Goal: Information Seeking & Learning: Find specific fact

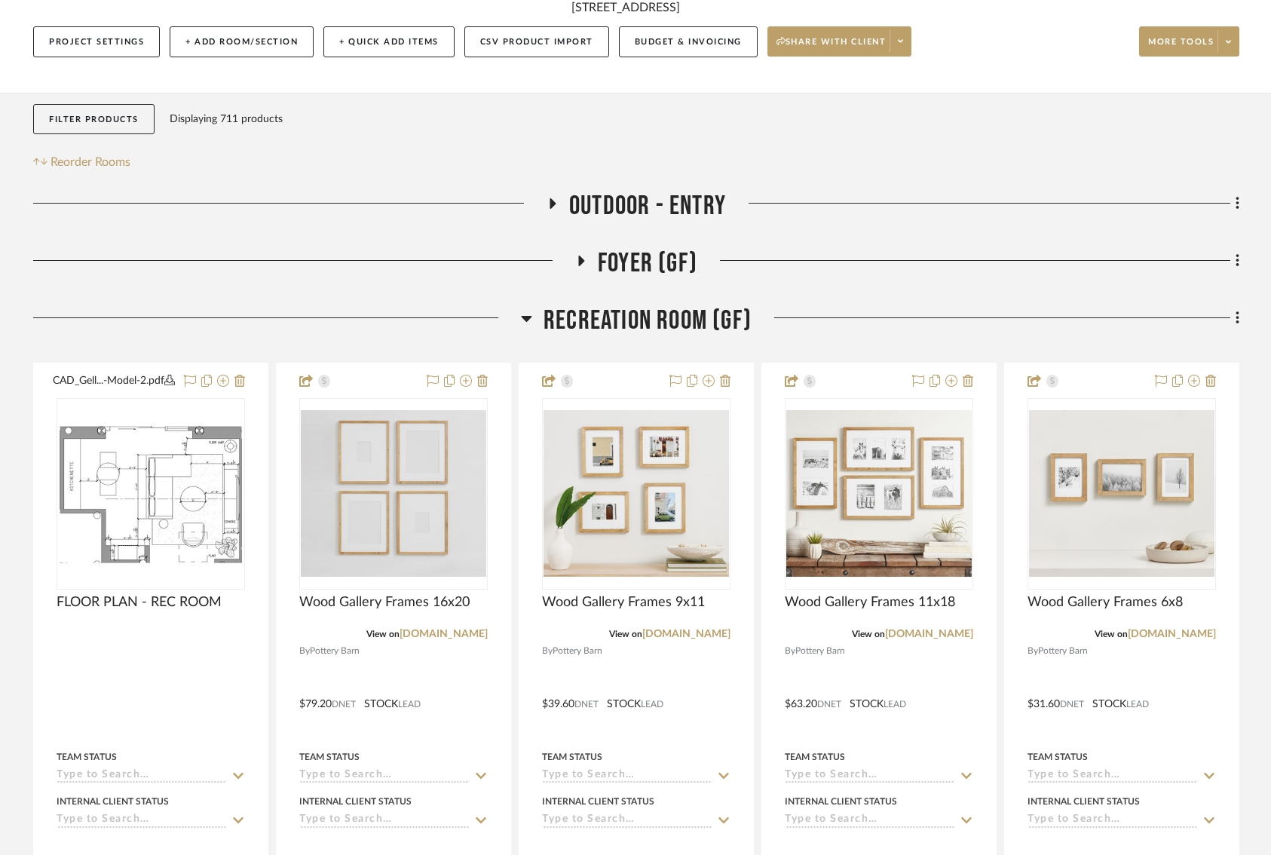
click at [554, 204] on icon at bounding box center [553, 203] width 6 height 11
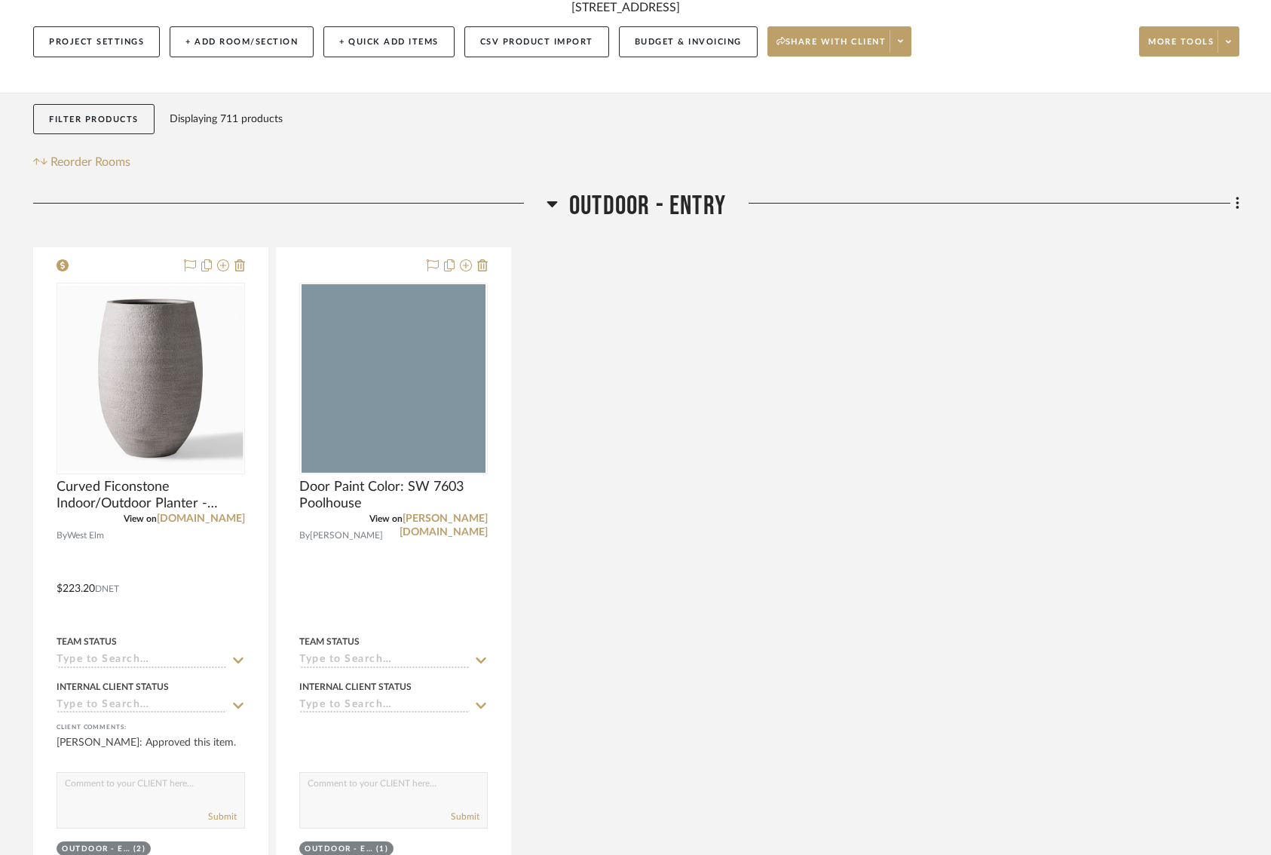
click at [554, 204] on icon at bounding box center [552, 204] width 11 height 6
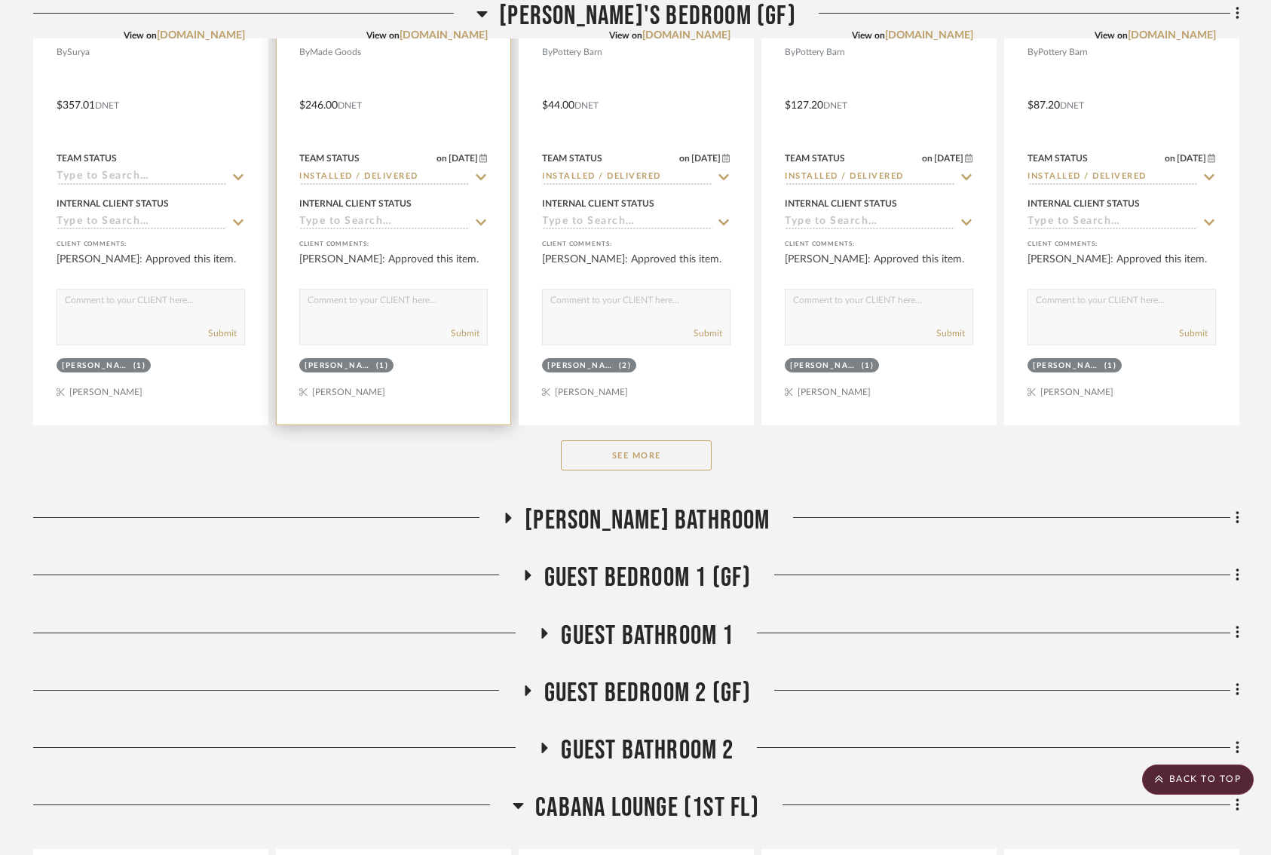
scroll to position [1740, 0]
click at [517, 523] on icon at bounding box center [508, 517] width 18 height 11
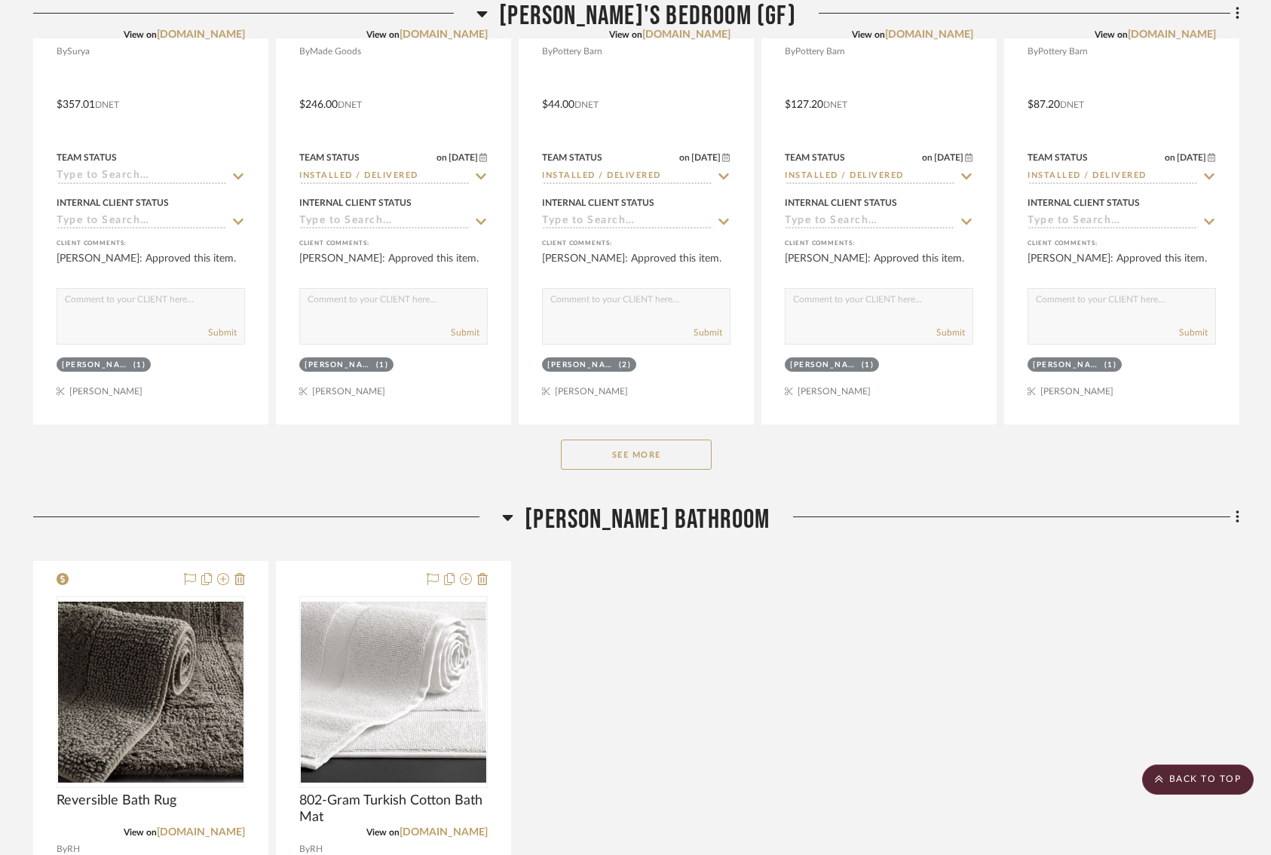
click at [513, 521] on icon at bounding box center [508, 518] width 11 height 6
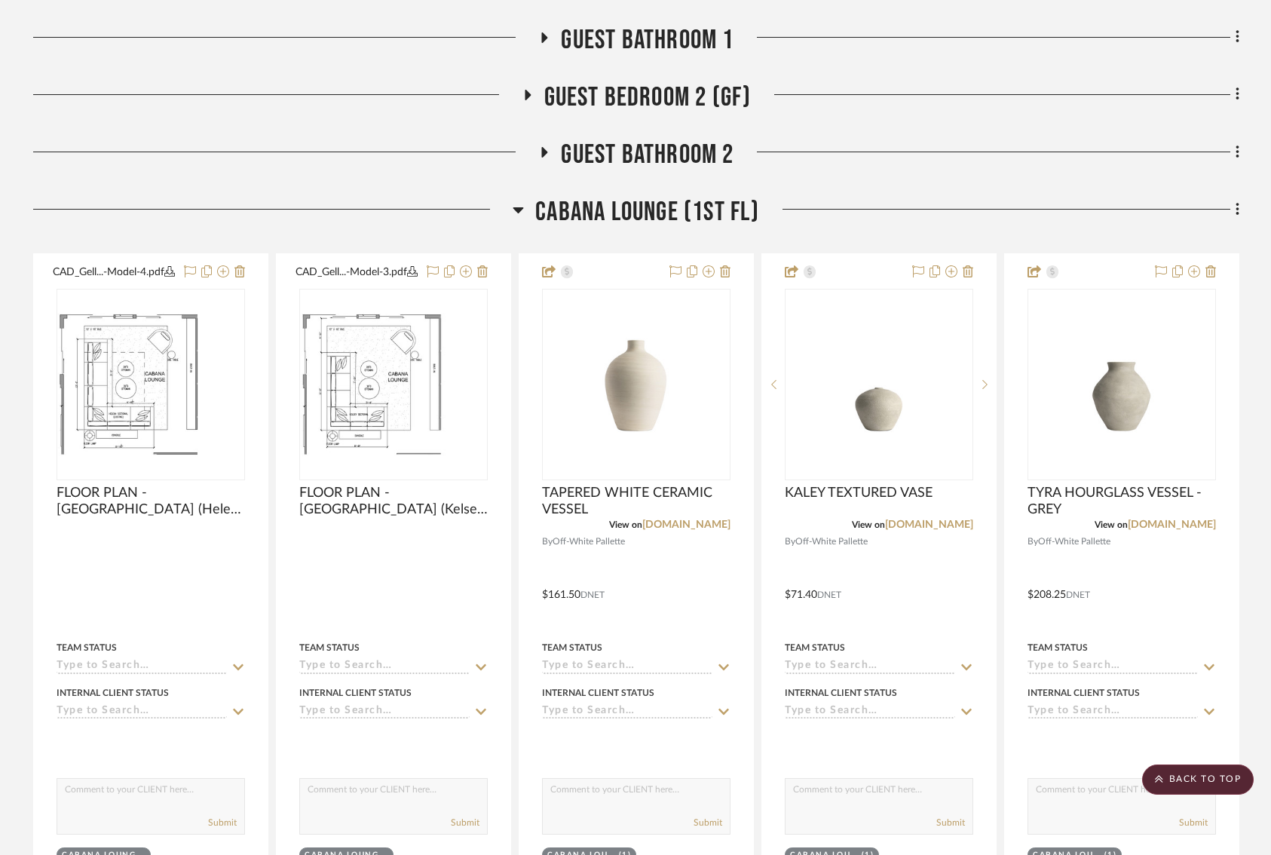
scroll to position [2428, 0]
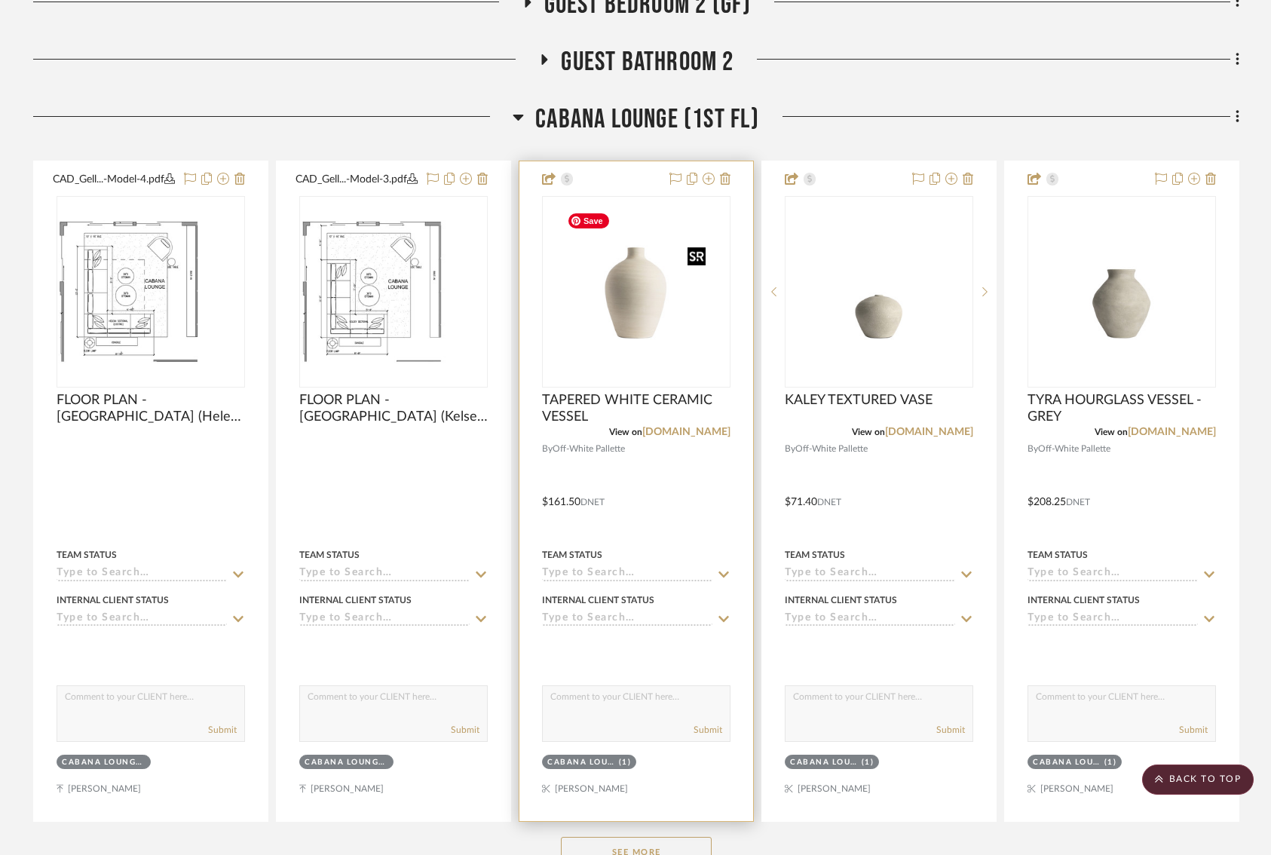
click at [0, 0] on img at bounding box center [0, 0] width 0 height 0
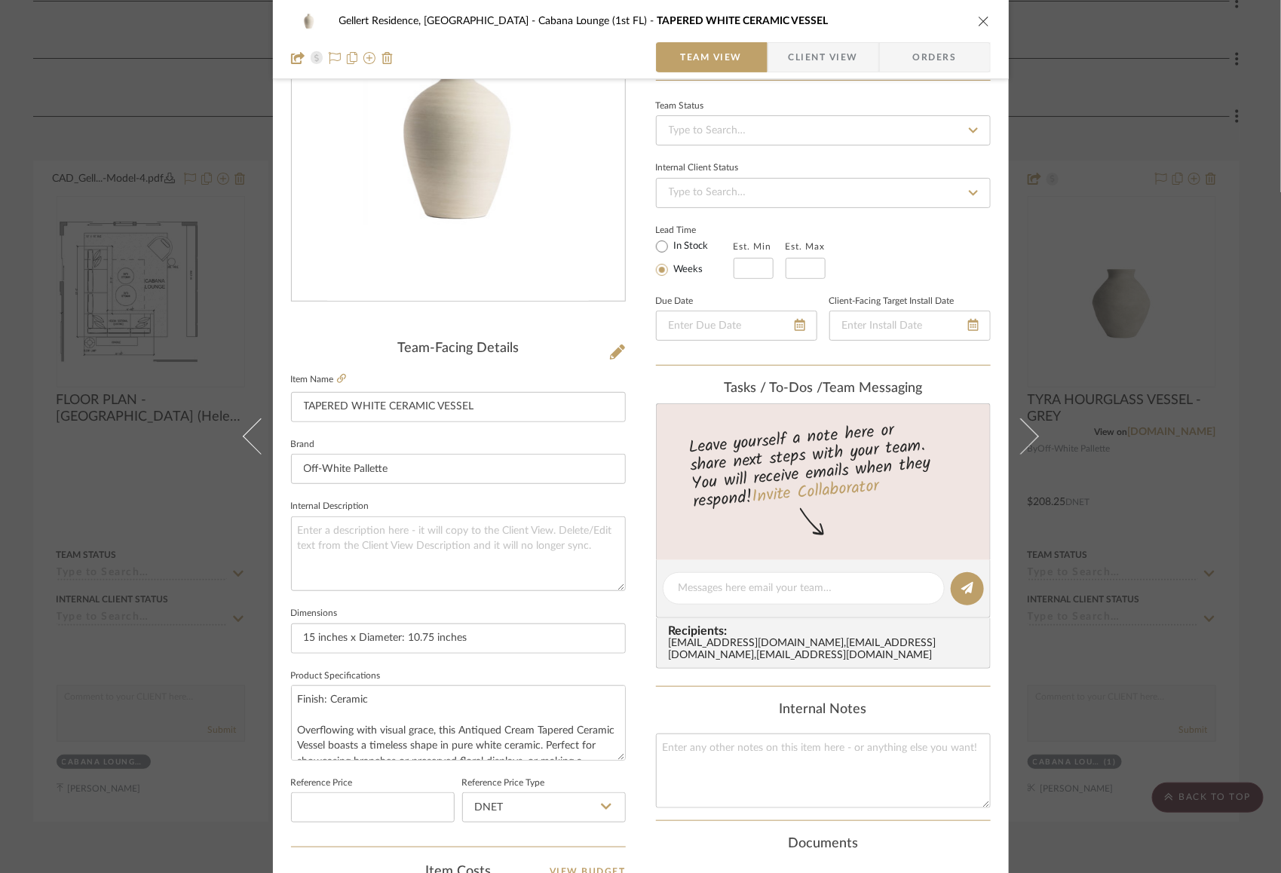
scroll to position [0, 0]
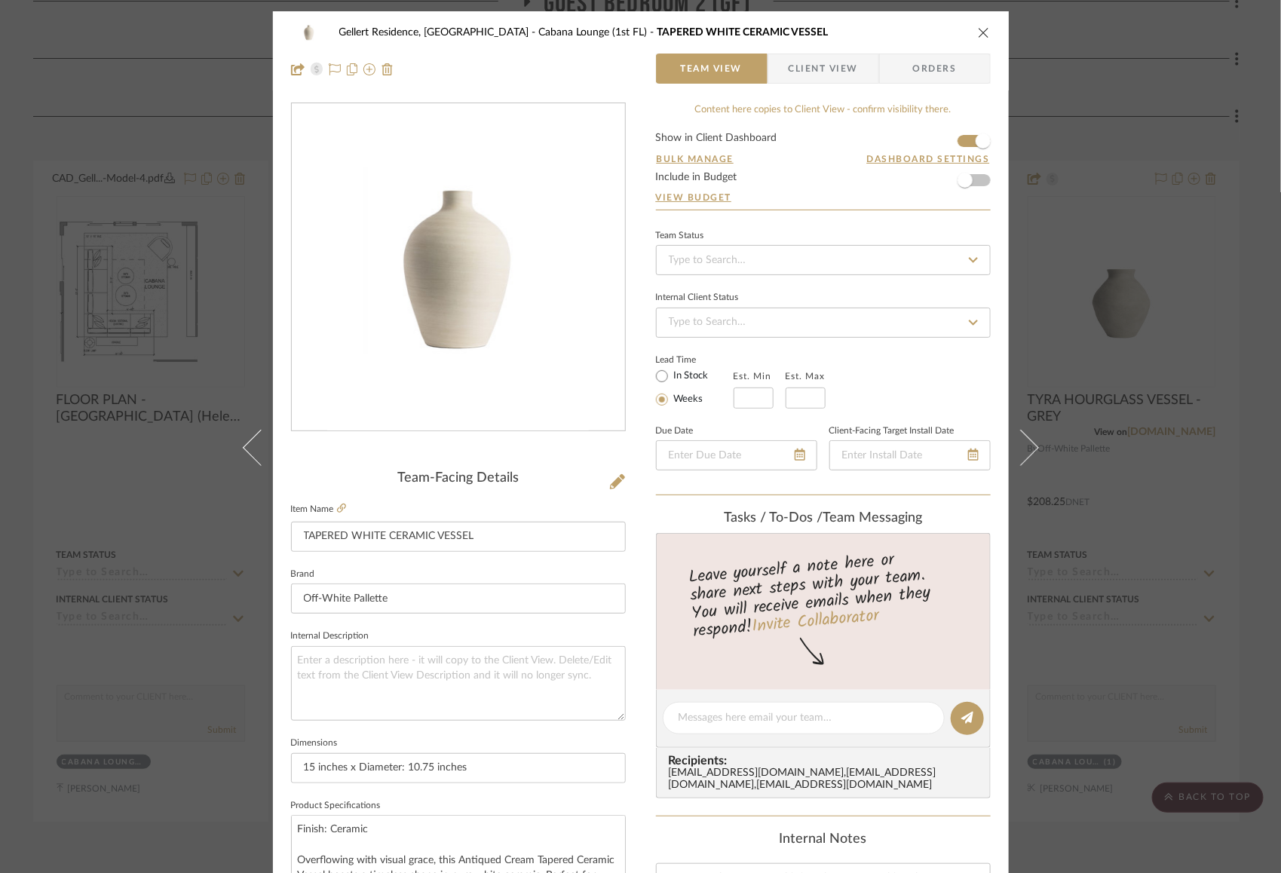
click at [978, 29] on icon "close" at bounding box center [984, 32] width 12 height 12
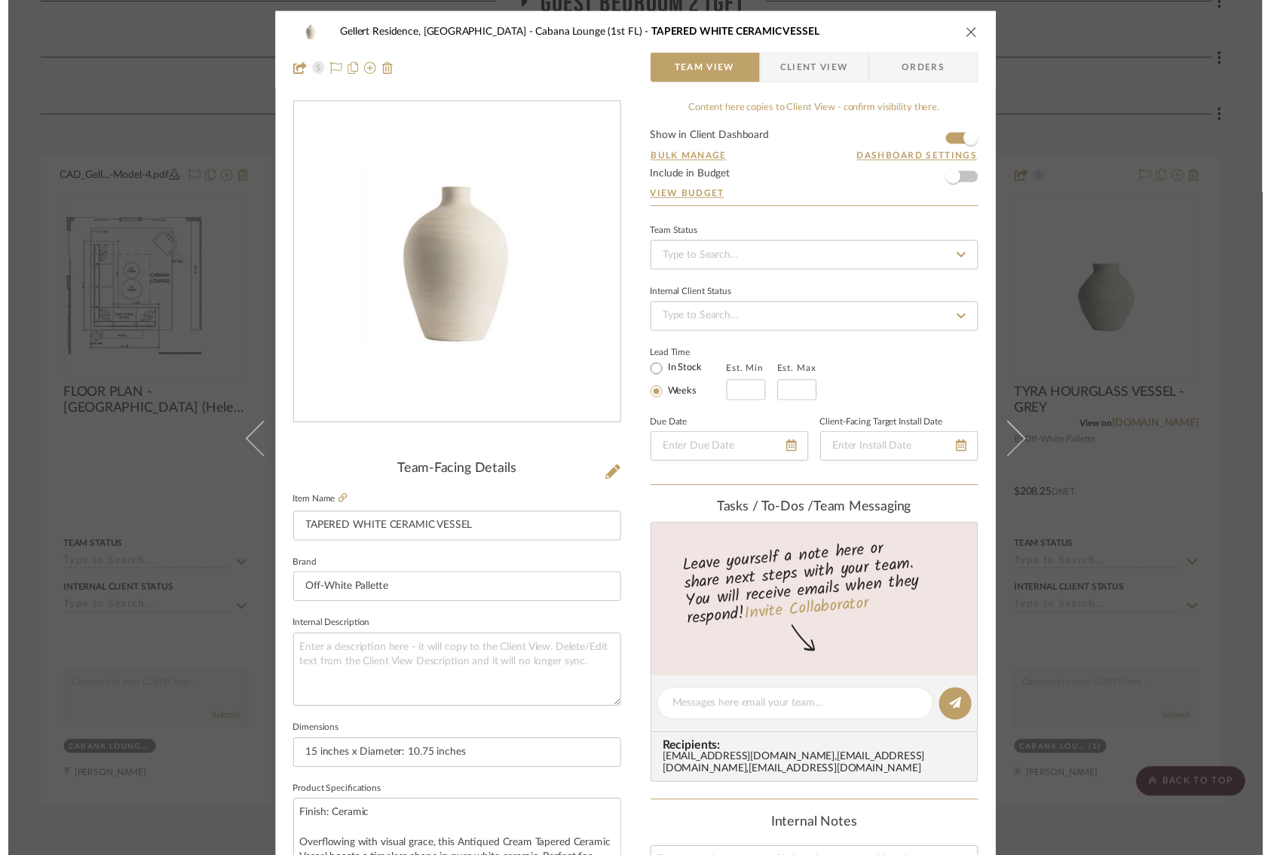
scroll to position [2428, 0]
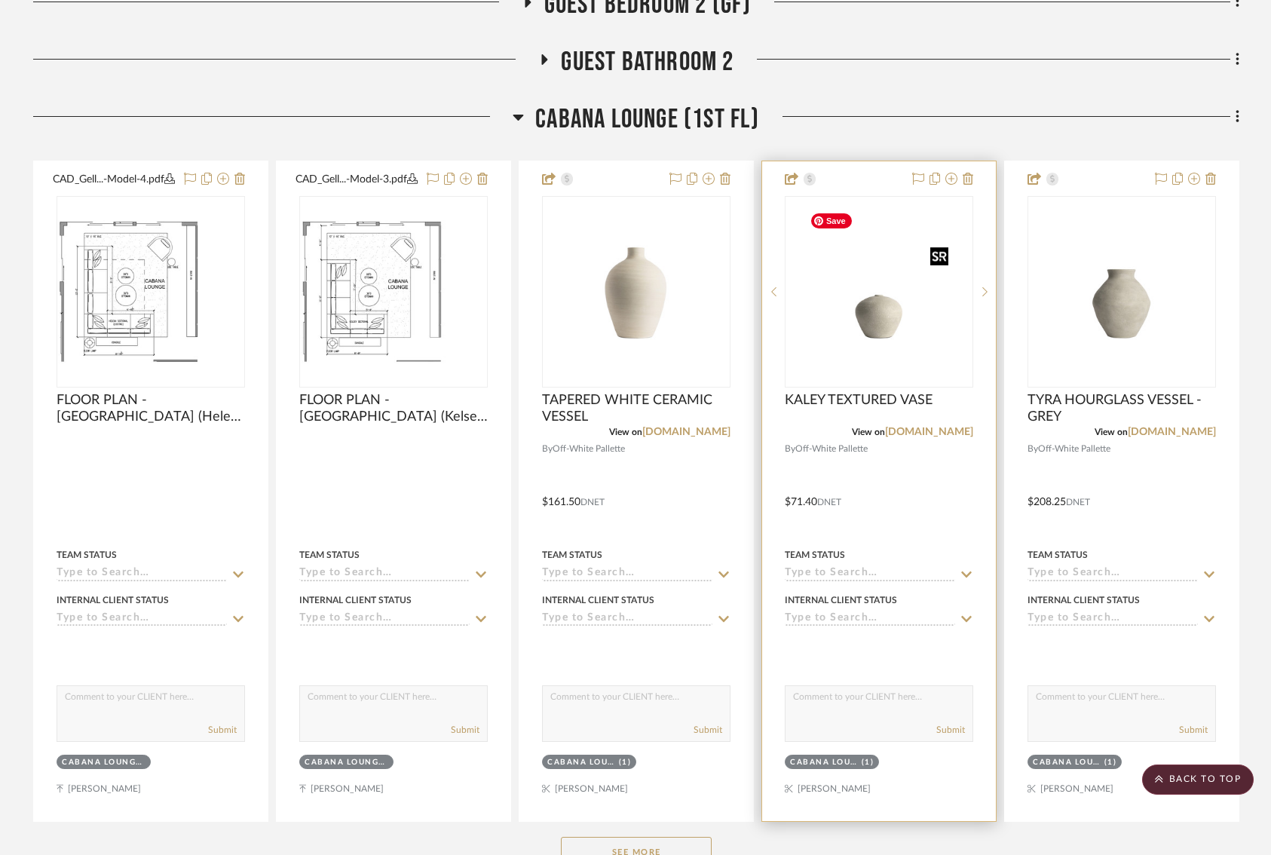
click at [896, 357] on img "0" at bounding box center [879, 292] width 151 height 188
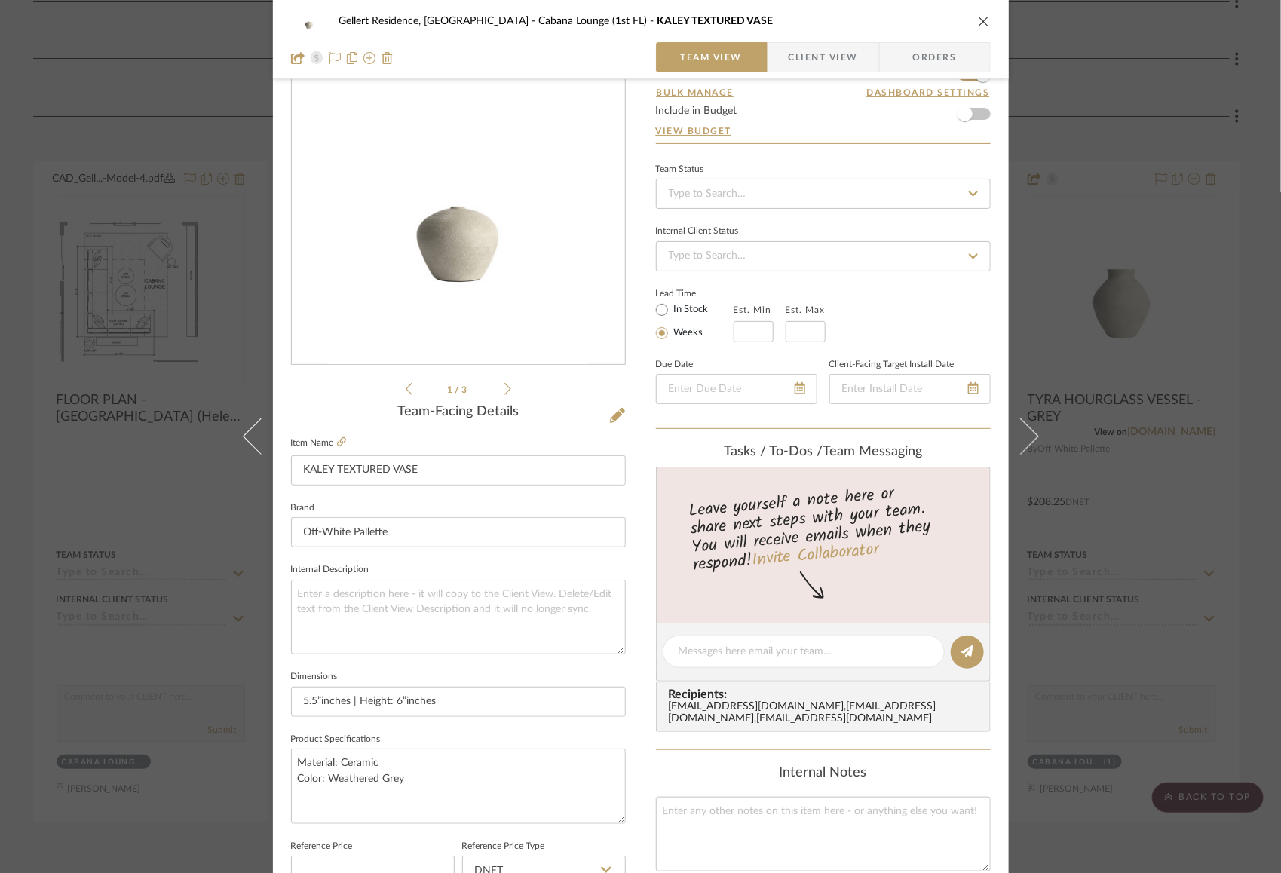
scroll to position [53, 0]
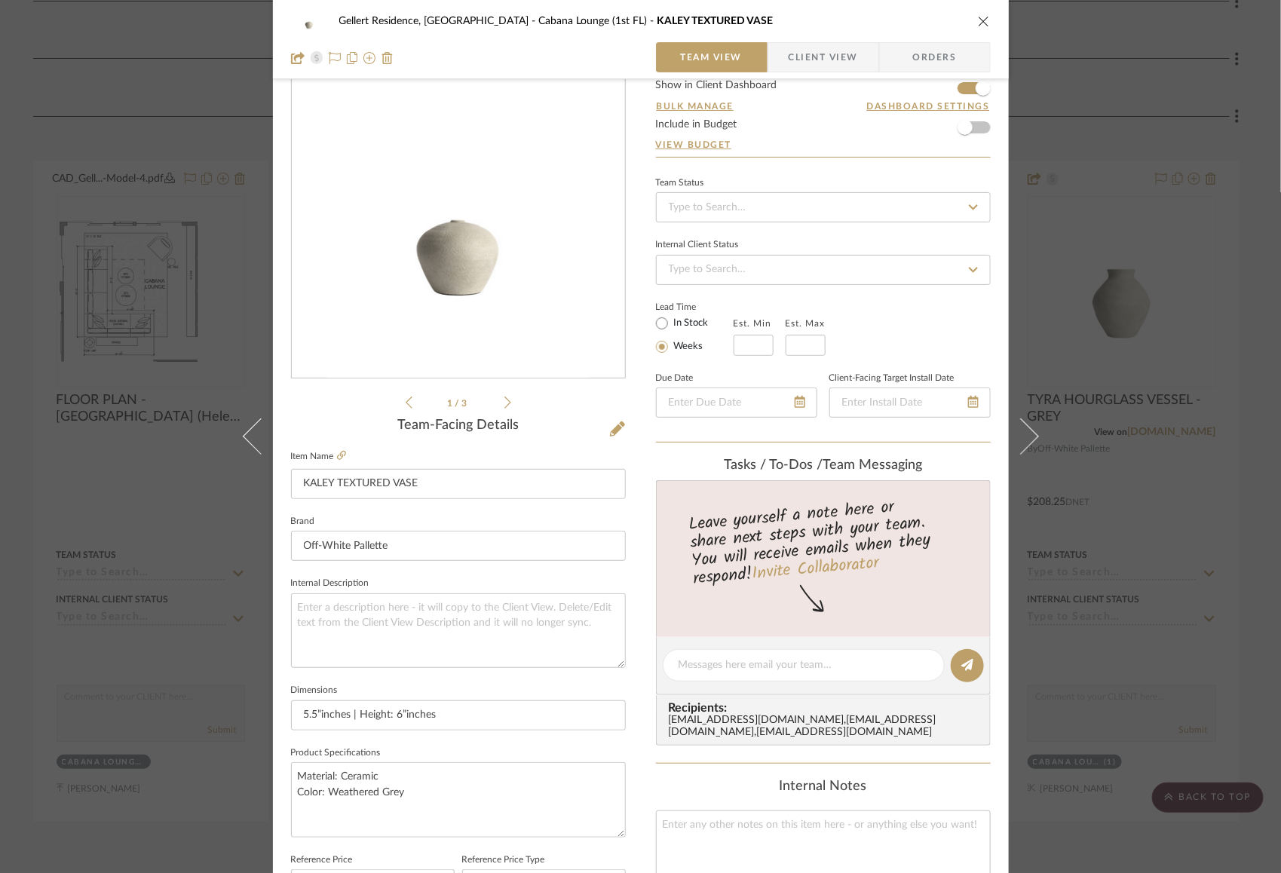
click at [507, 413] on div "1 / 3 Team-Facing Details Item Name KALEY TEXTURED VASE Brand Off-White Pallett…" at bounding box center [458, 670] width 335 height 1241
click at [504, 403] on icon at bounding box center [507, 403] width 7 height 12
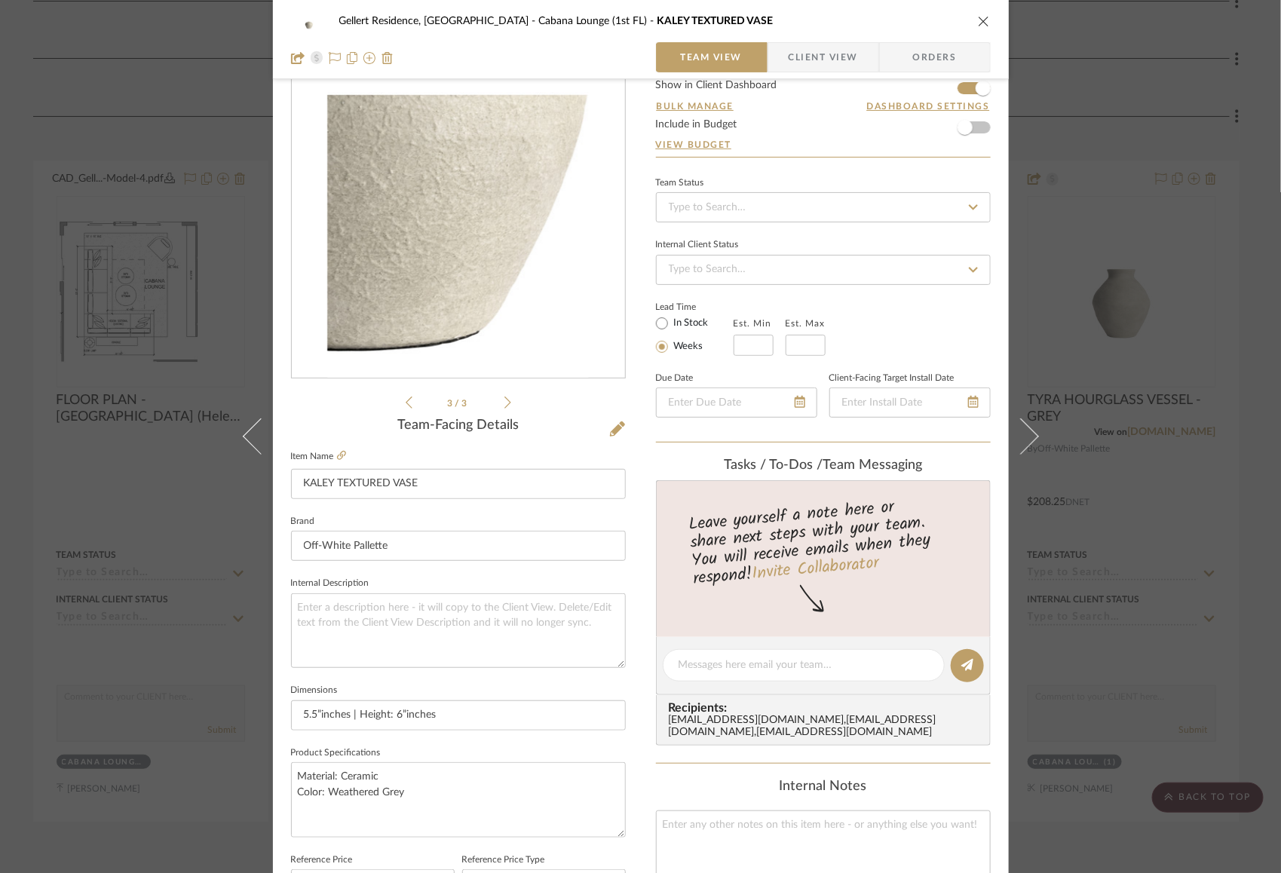
click at [504, 403] on icon at bounding box center [507, 403] width 7 height 12
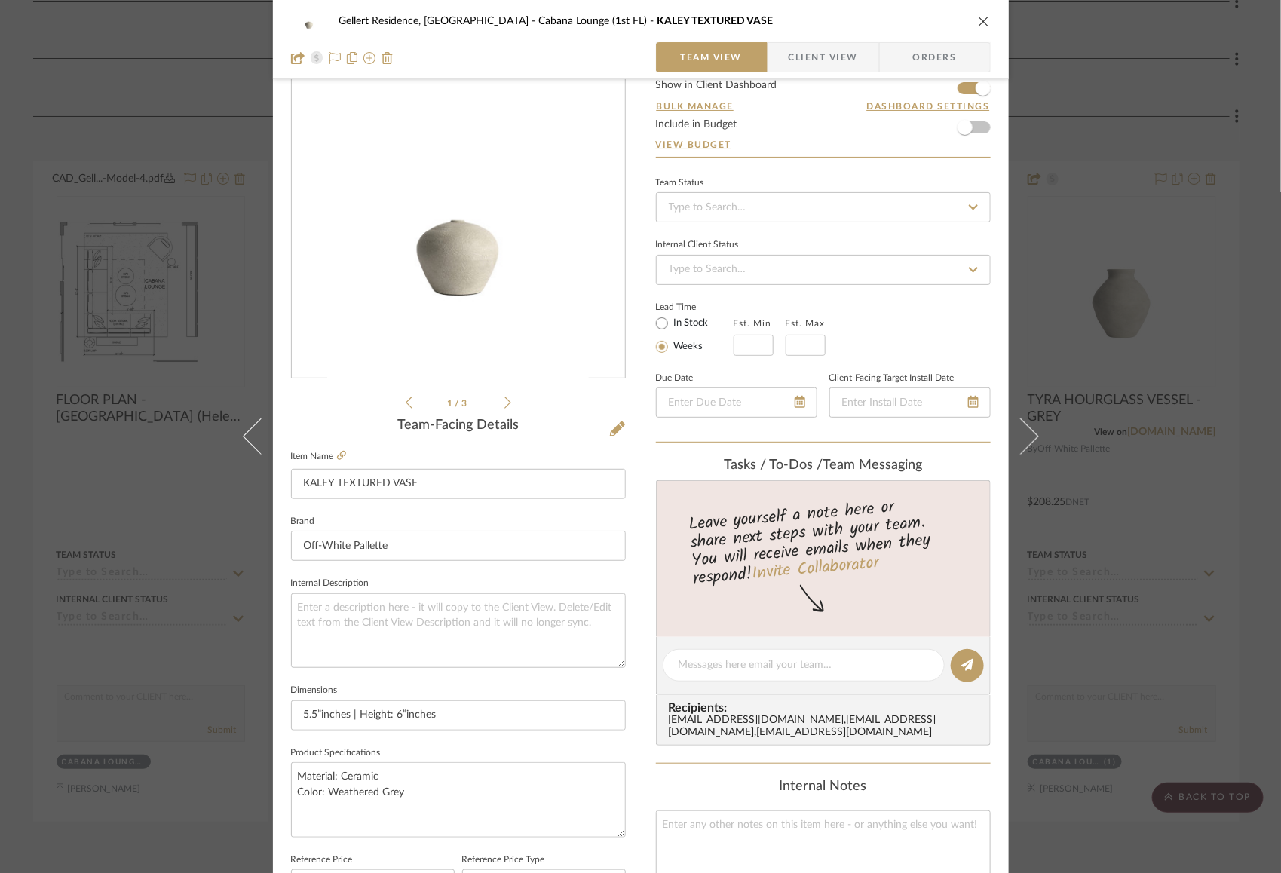
click at [504, 403] on icon at bounding box center [507, 403] width 7 height 12
click at [978, 16] on icon "close" at bounding box center [984, 21] width 12 height 12
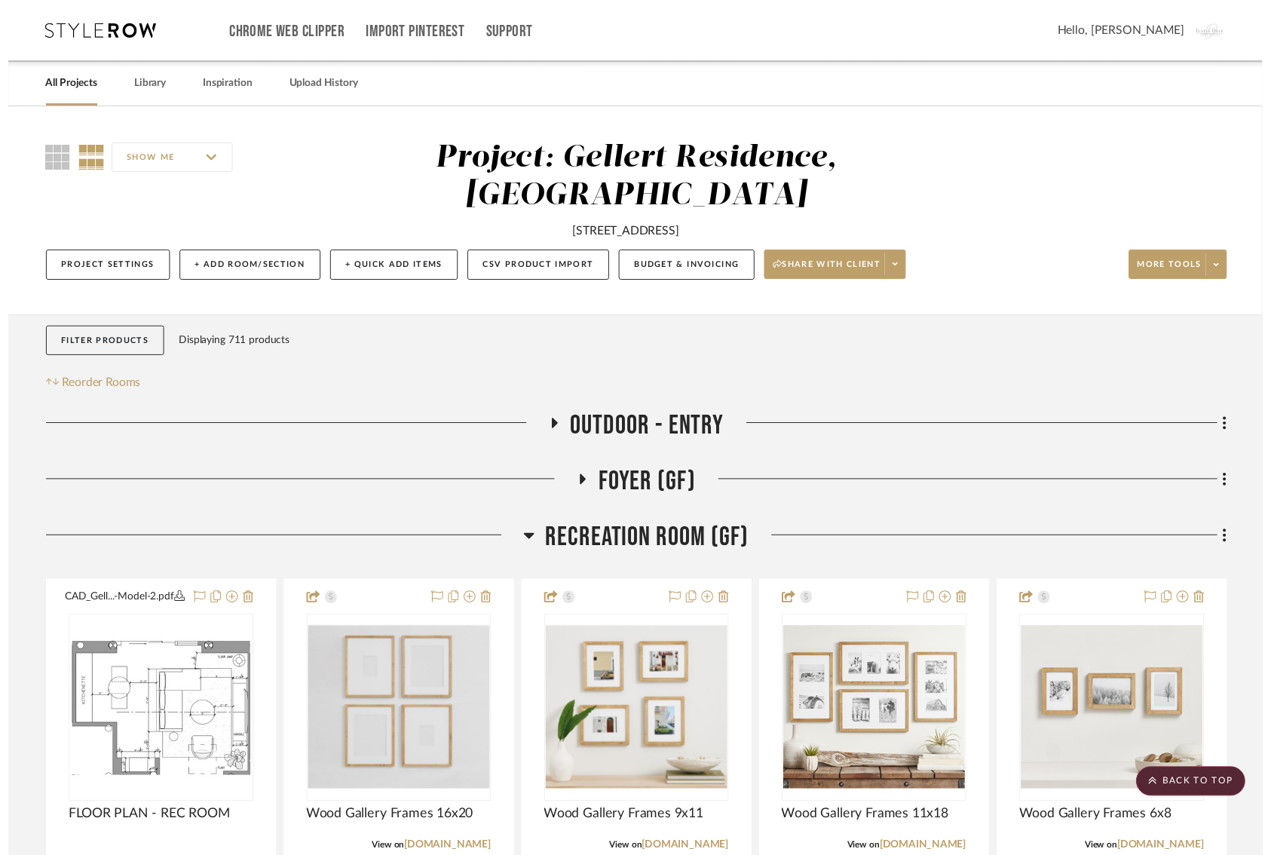
scroll to position [2428, 0]
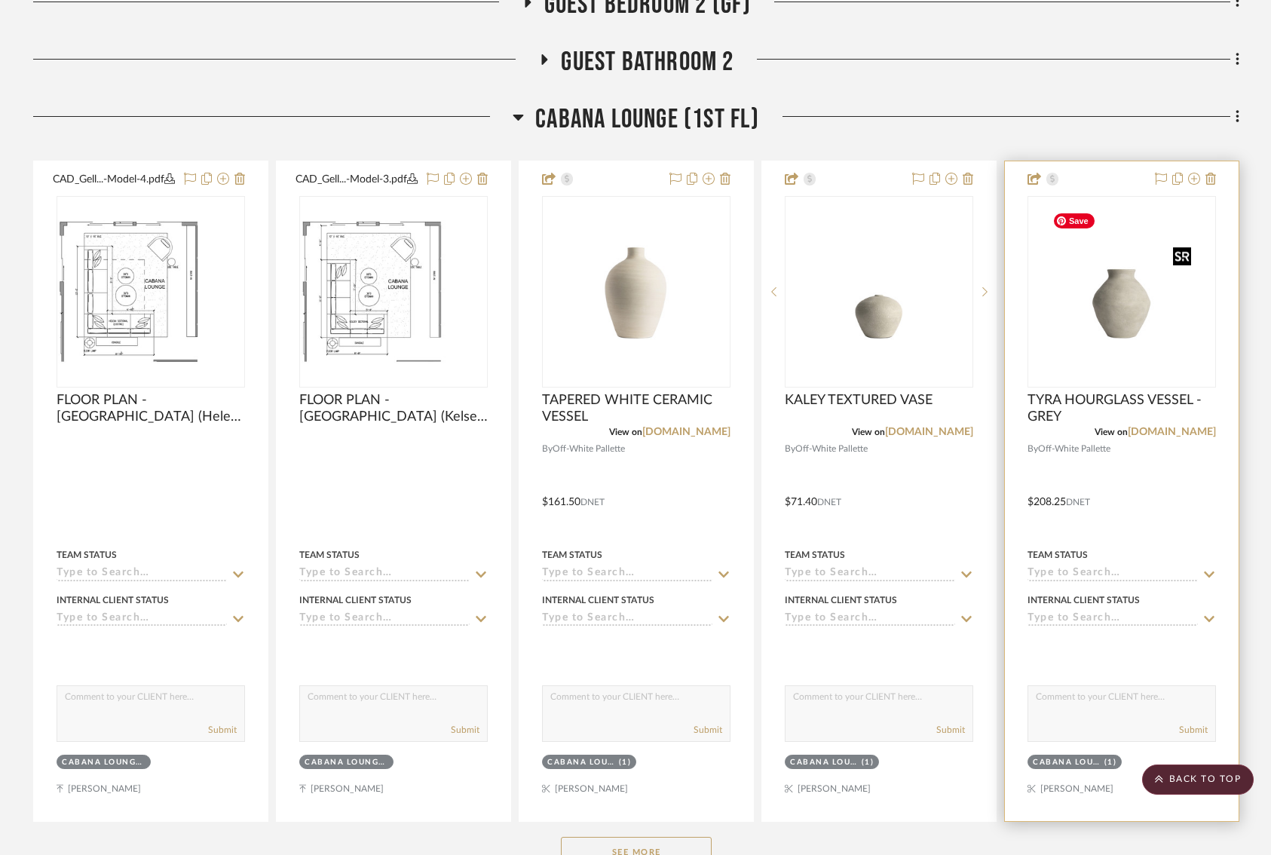
click at [1126, 335] on img "0" at bounding box center [1121, 292] width 151 height 188
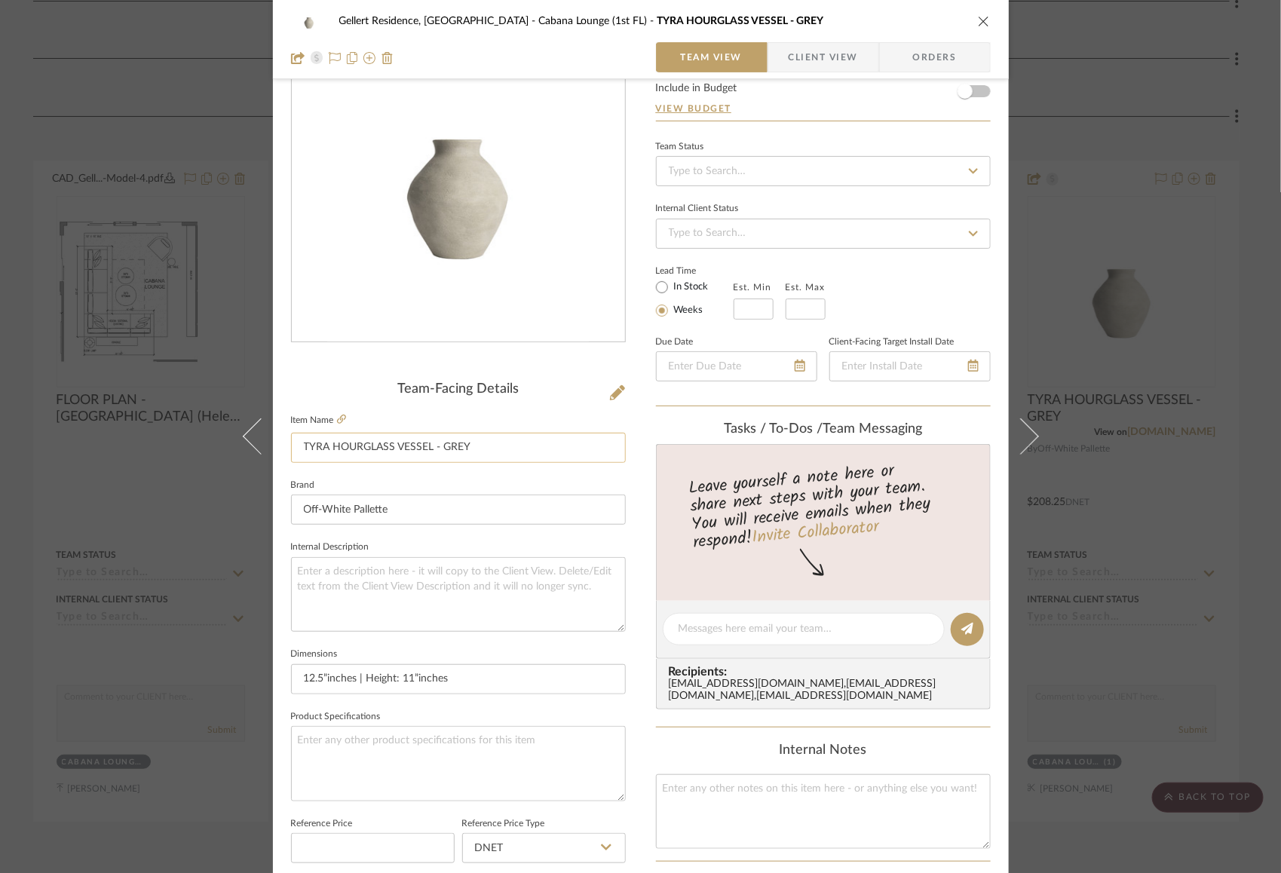
scroll to position [0, 0]
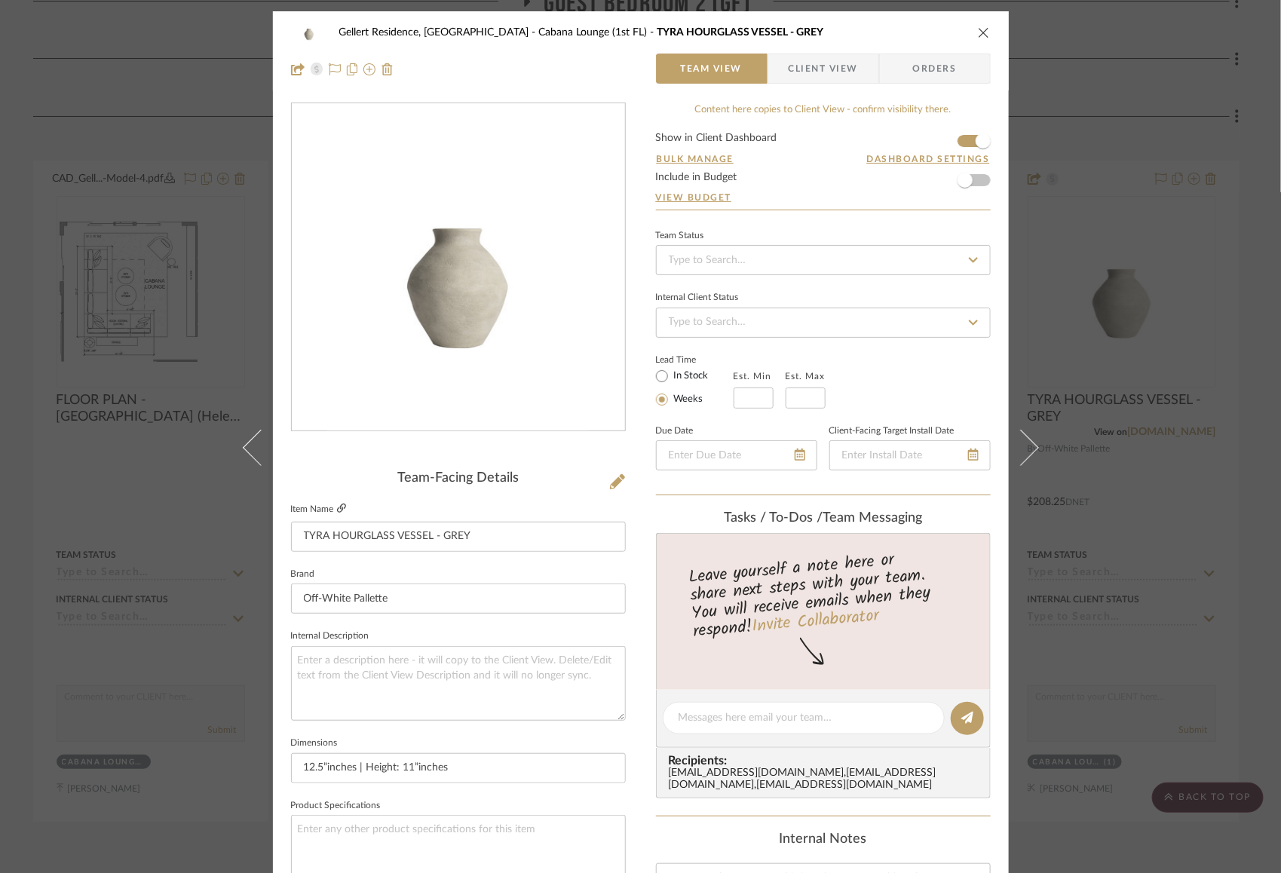
click at [337, 506] on icon at bounding box center [341, 508] width 9 height 9
click at [971, 25] on div "Gellert Residence, [GEOGRAPHIC_DATA] [GEOGRAPHIC_DATA] (1st [GEOGRAPHIC_DATA]) …" at bounding box center [641, 32] width 700 height 30
click at [977, 35] on button "close" at bounding box center [984, 33] width 14 height 14
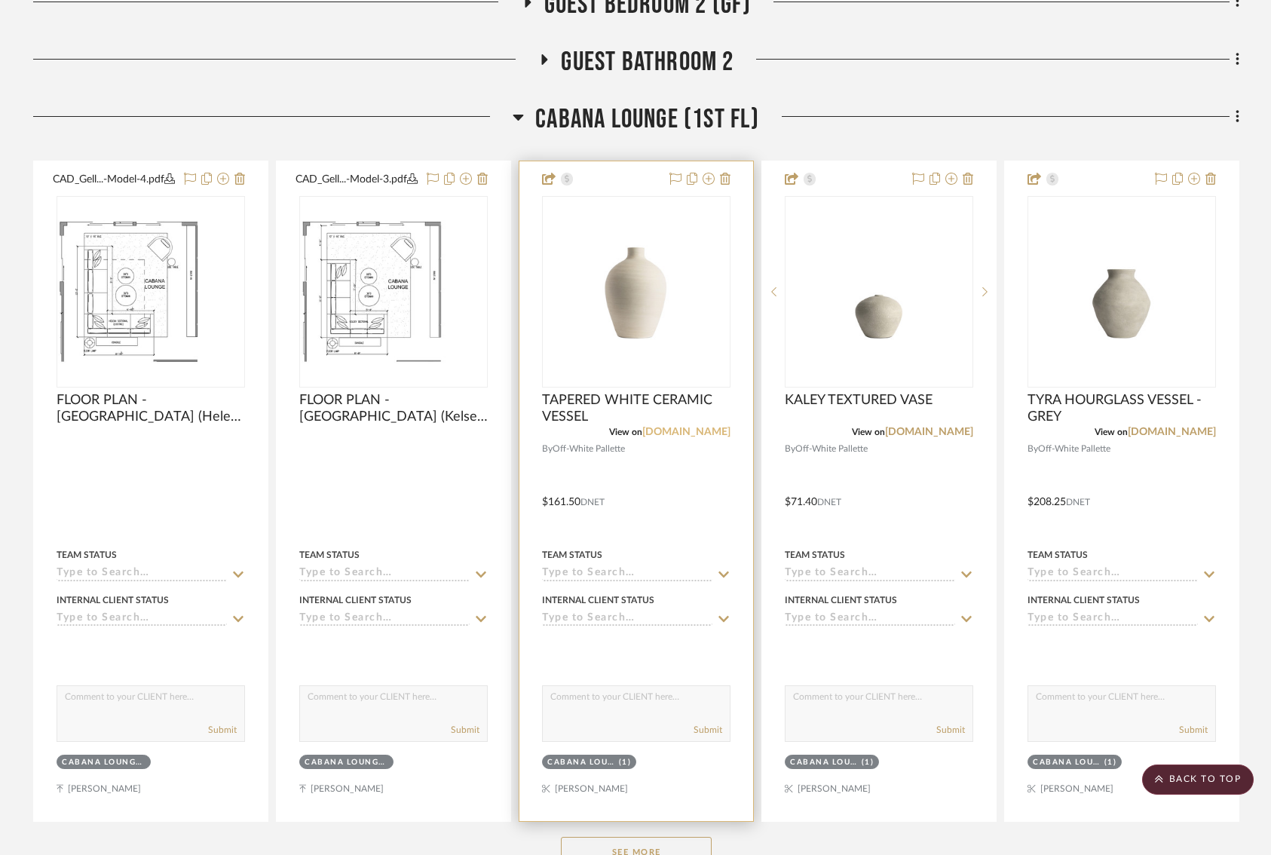
scroll to position [2468, 0]
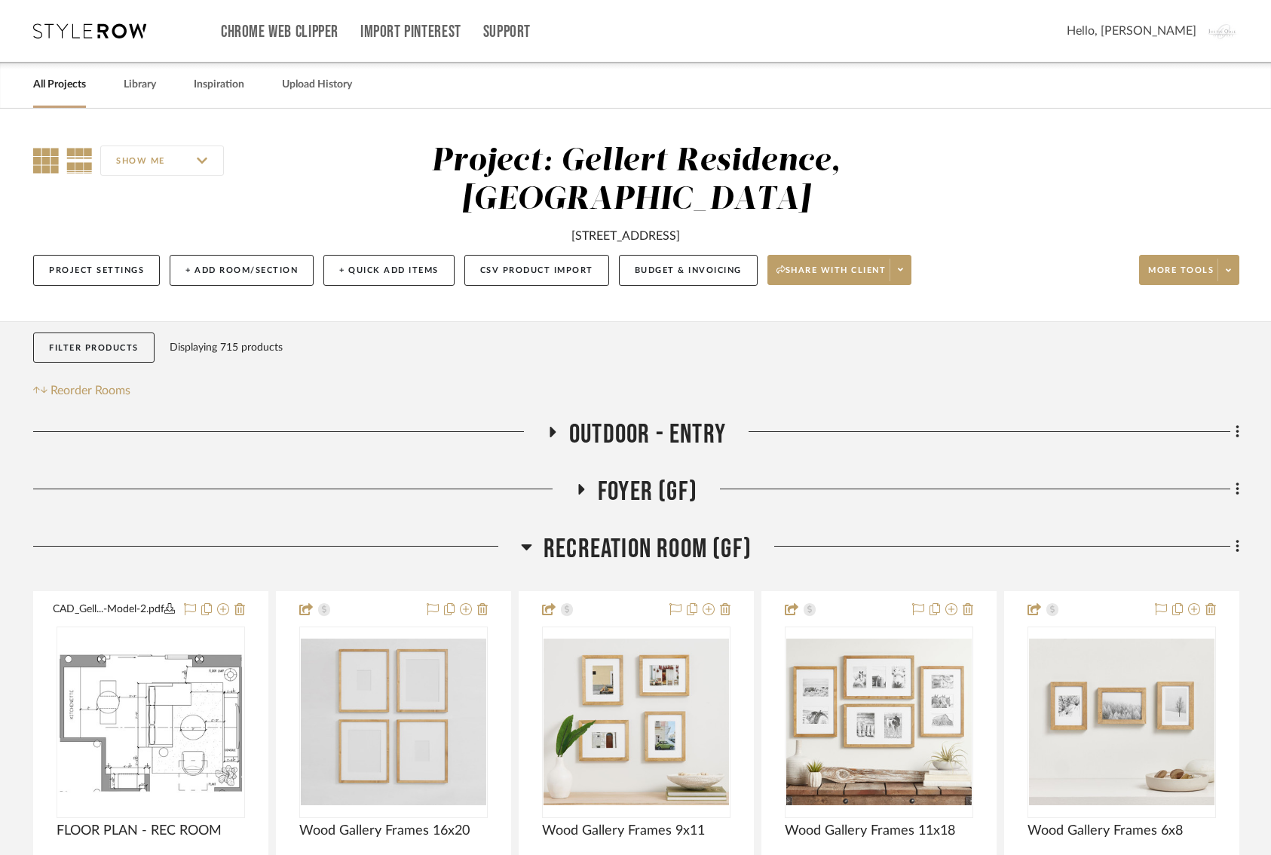
click at [44, 158] on icon at bounding box center [46, 161] width 26 height 26
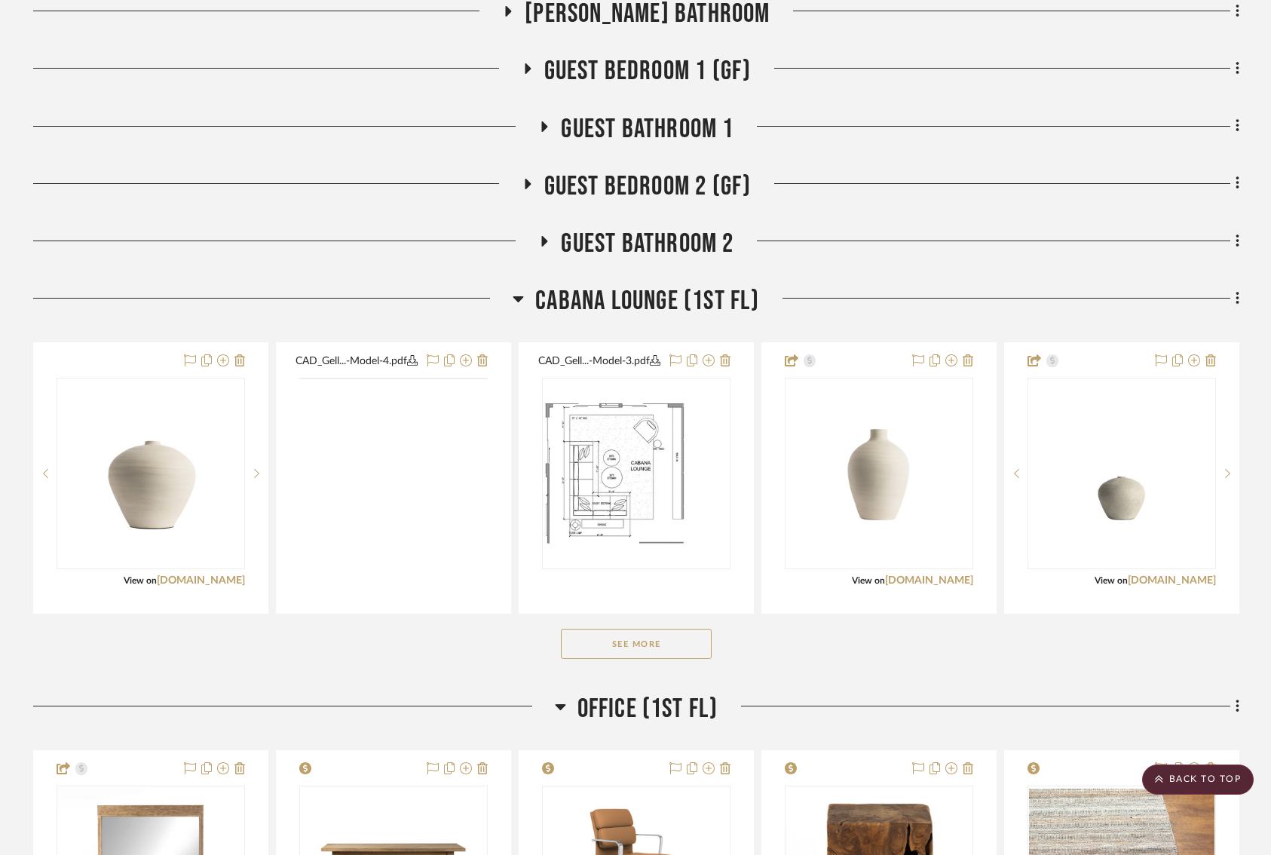
scroll to position [1475, 0]
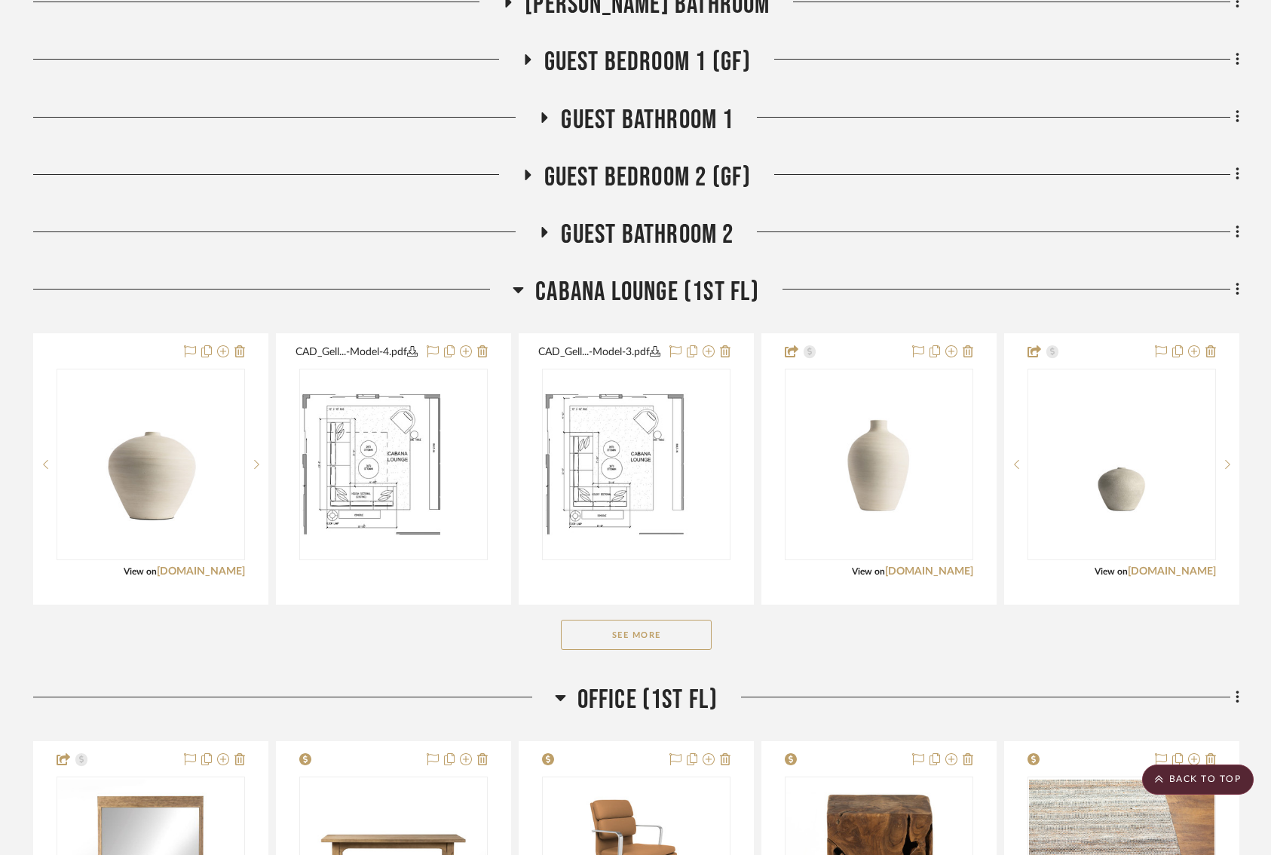
click at [672, 650] on button "See More" at bounding box center [636, 635] width 151 height 30
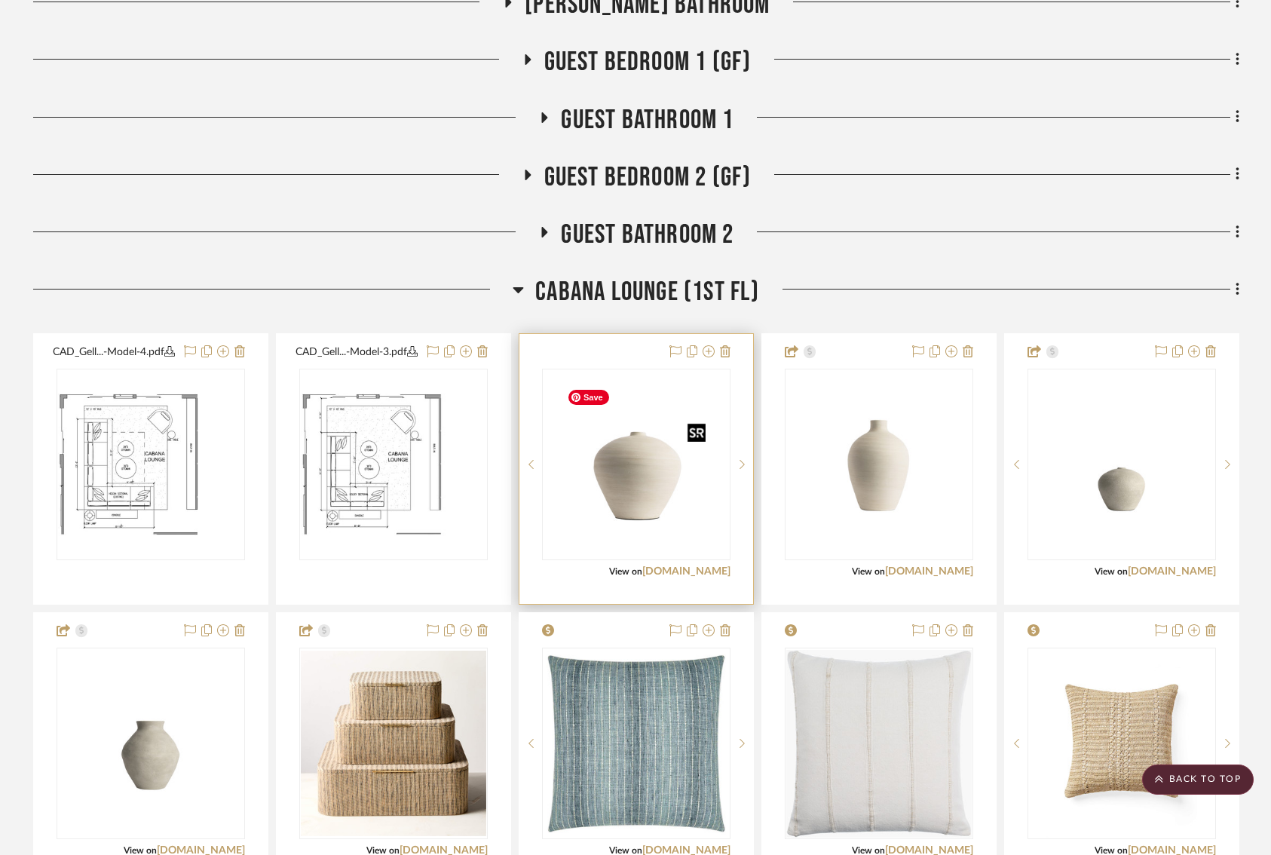
click at [691, 501] on img "0" at bounding box center [636, 464] width 150 height 188
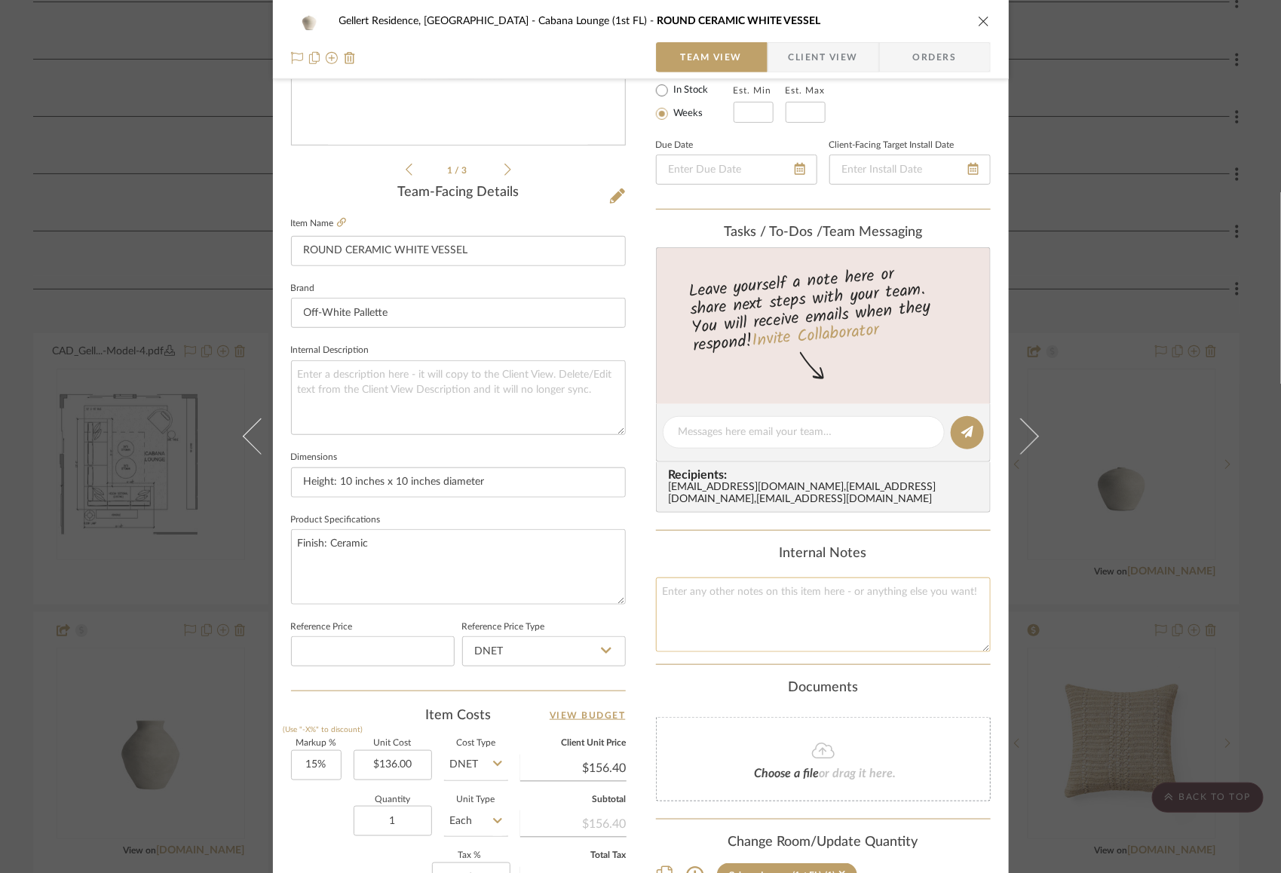
scroll to position [0, 0]
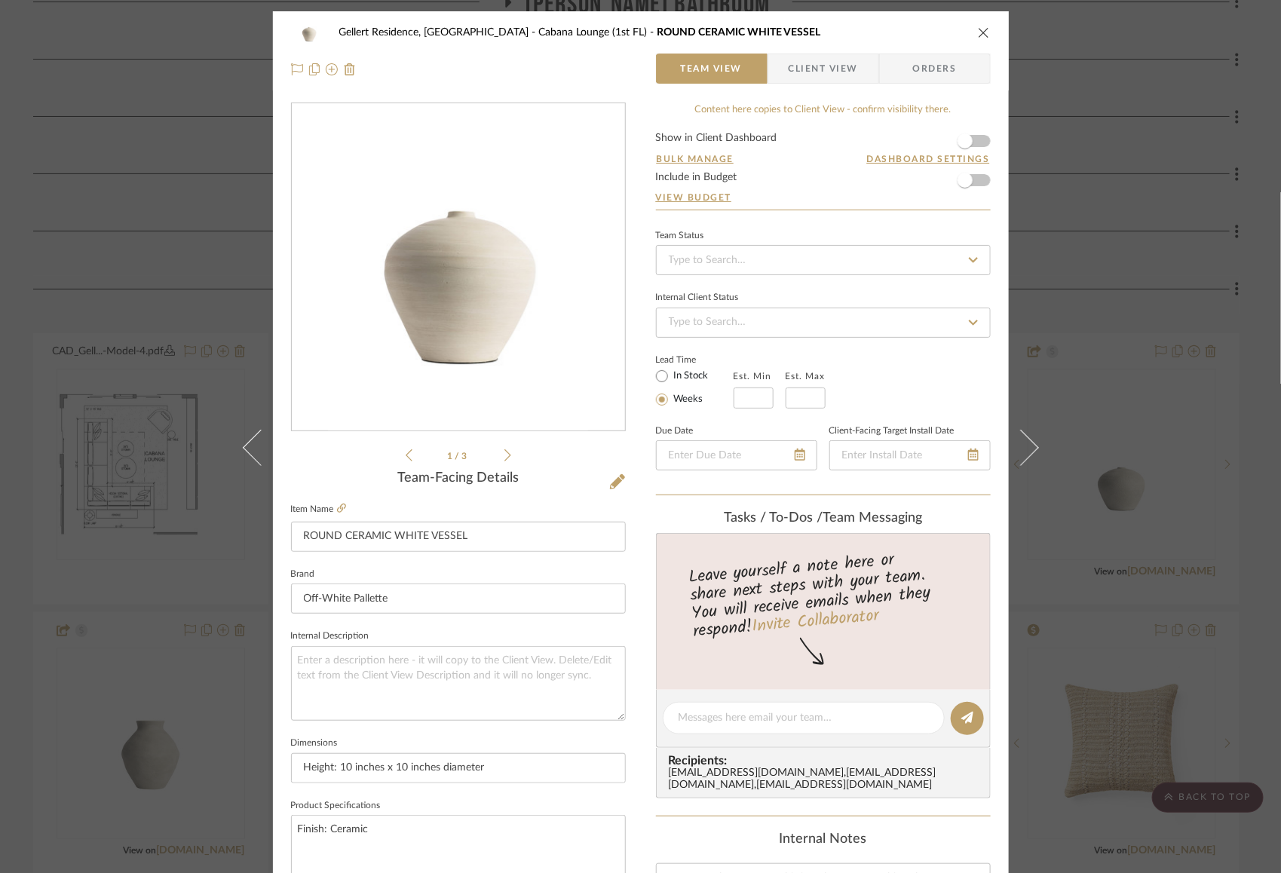
click at [504, 455] on icon at bounding box center [507, 456] width 7 height 14
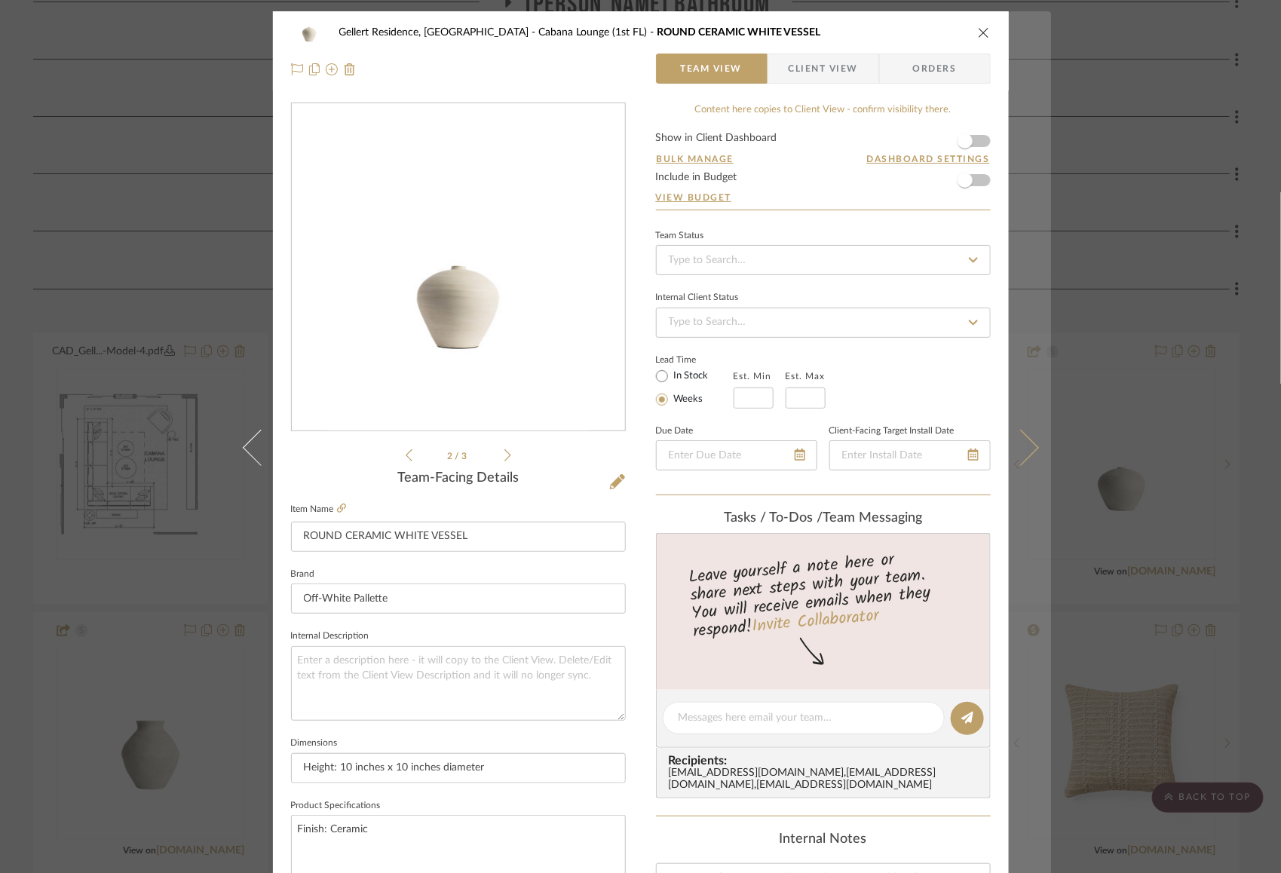
click at [1040, 443] on button at bounding box center [1030, 447] width 42 height 873
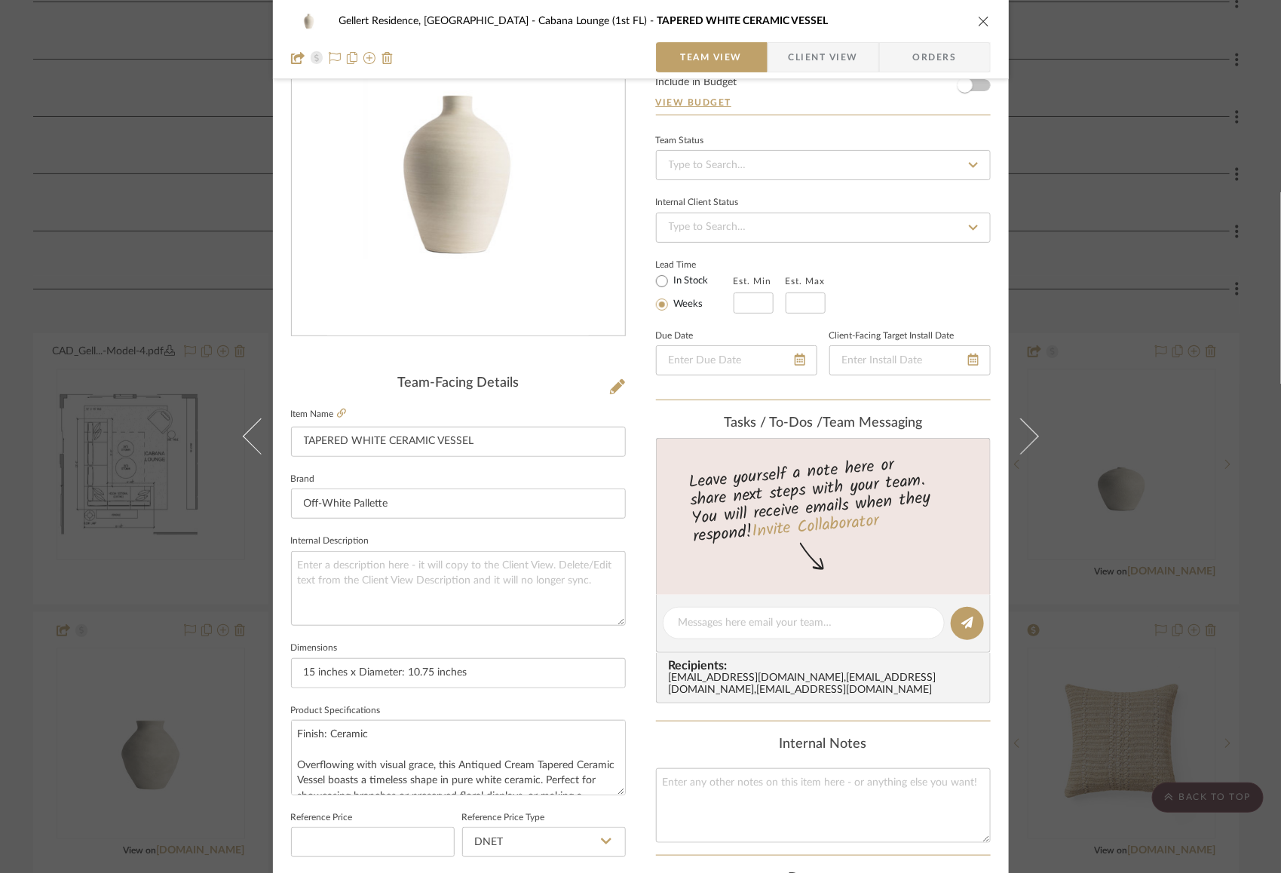
scroll to position [98, 0]
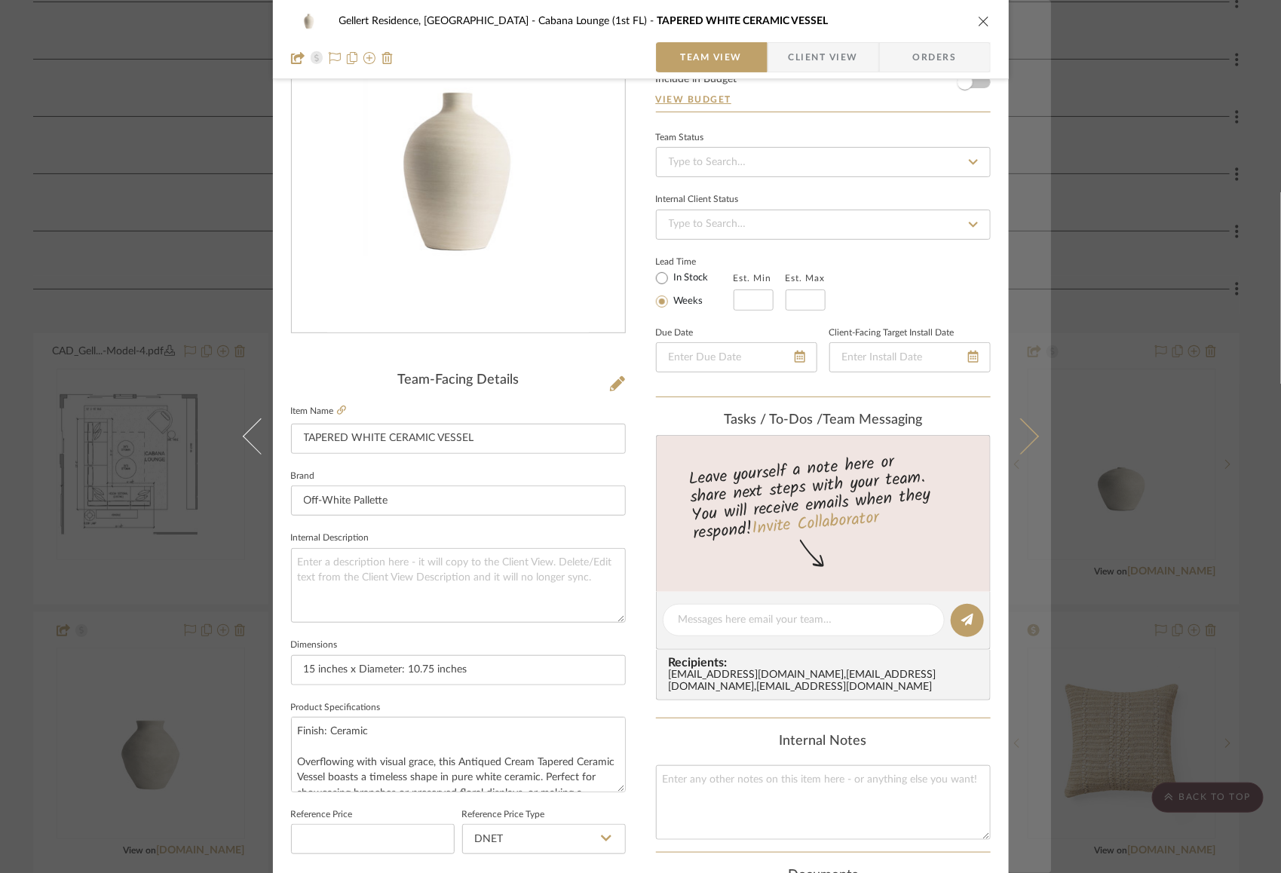
click at [1039, 435] on button at bounding box center [1030, 436] width 42 height 873
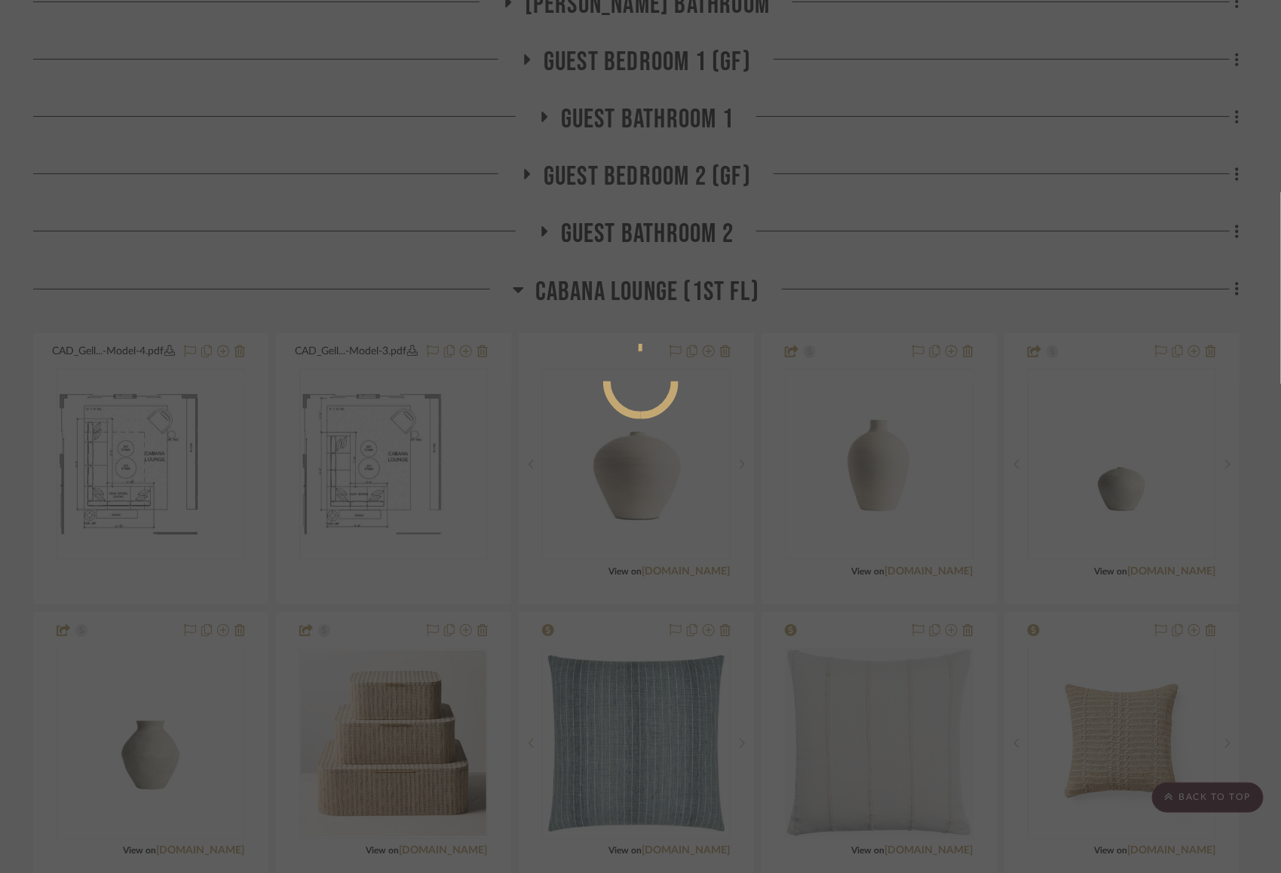
scroll to position [0, 0]
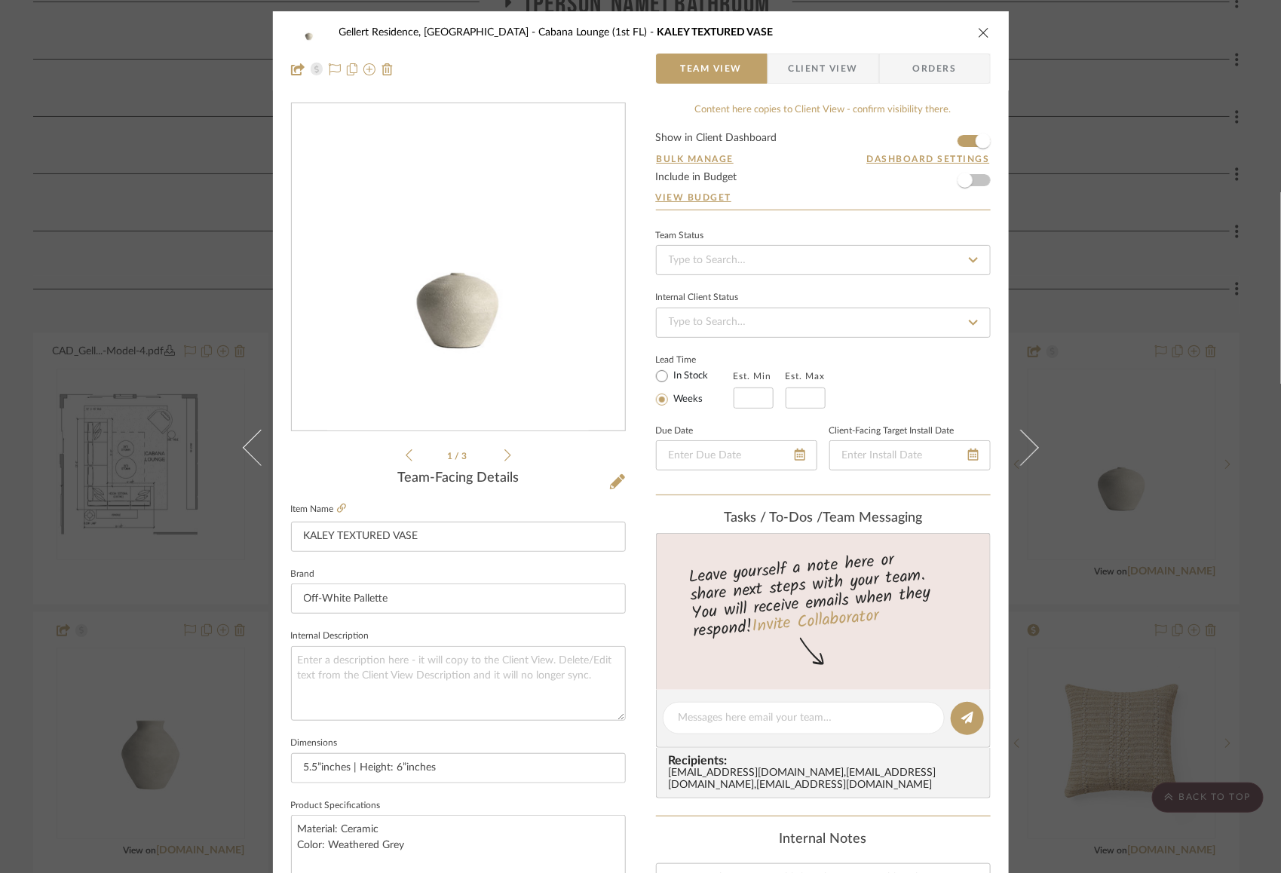
click at [1039, 435] on button at bounding box center [1030, 447] width 42 height 873
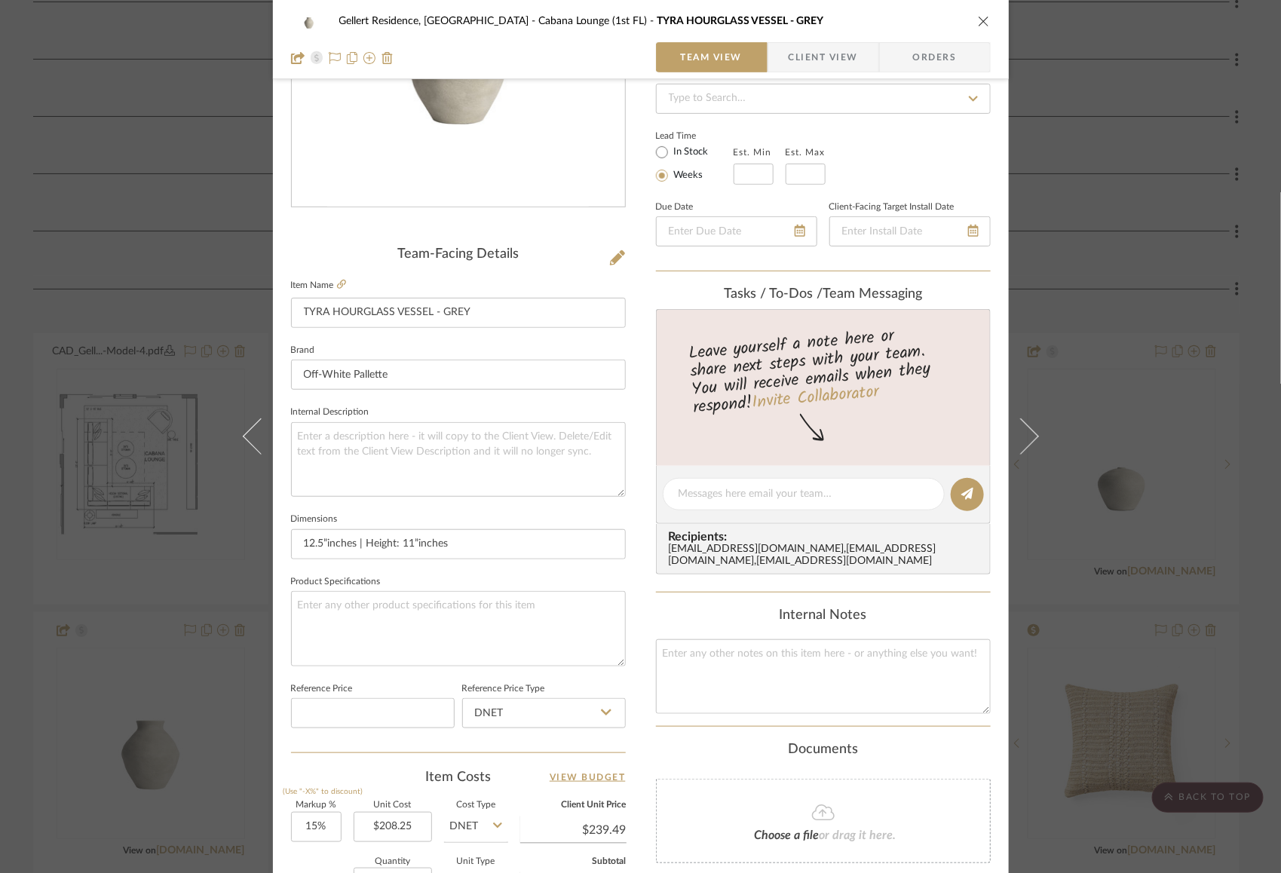
scroll to position [363, 0]
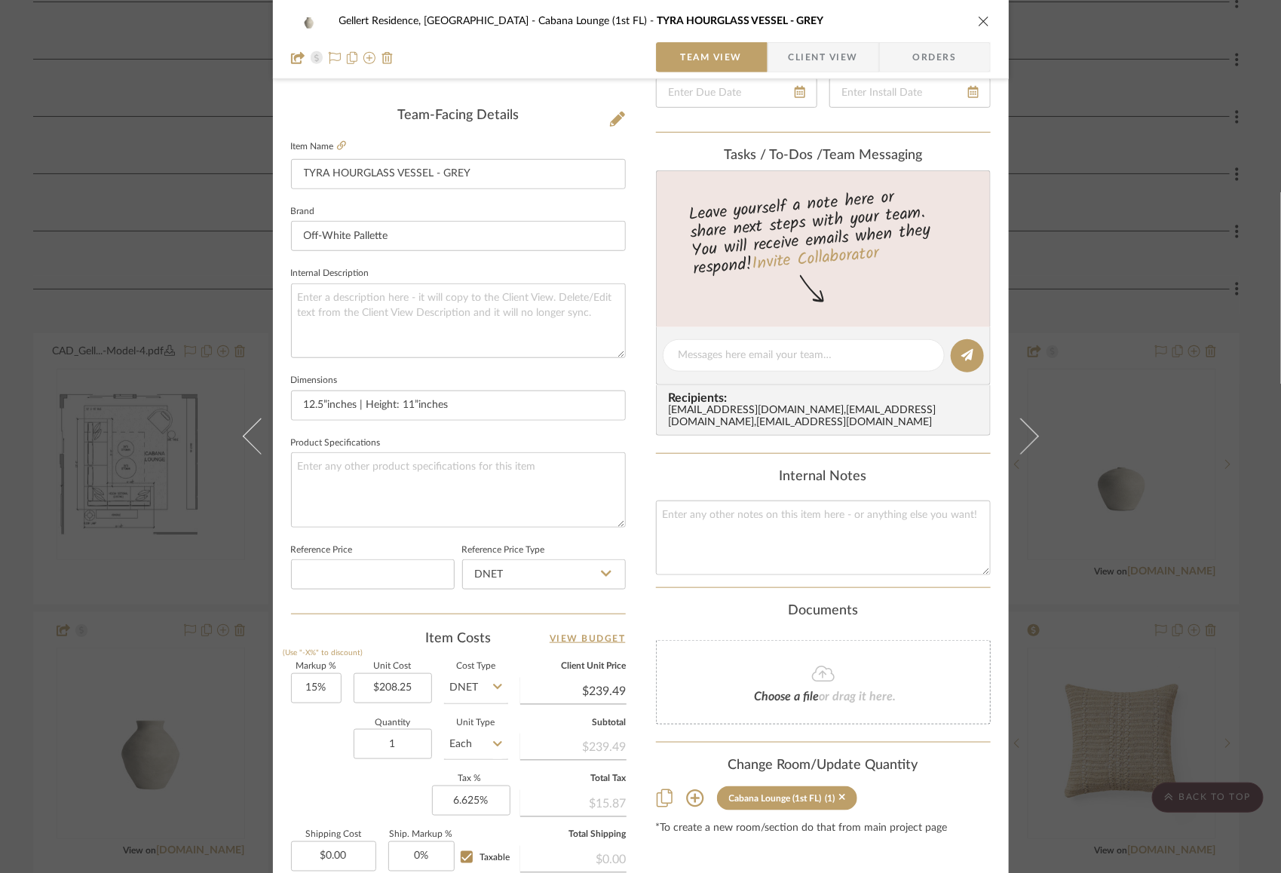
click at [1172, 270] on div "Gellert Residence, [GEOGRAPHIC_DATA] Cabana Lounge (1st [GEOGRAPHIC_DATA]) TYRA…" at bounding box center [640, 436] width 1281 height 873
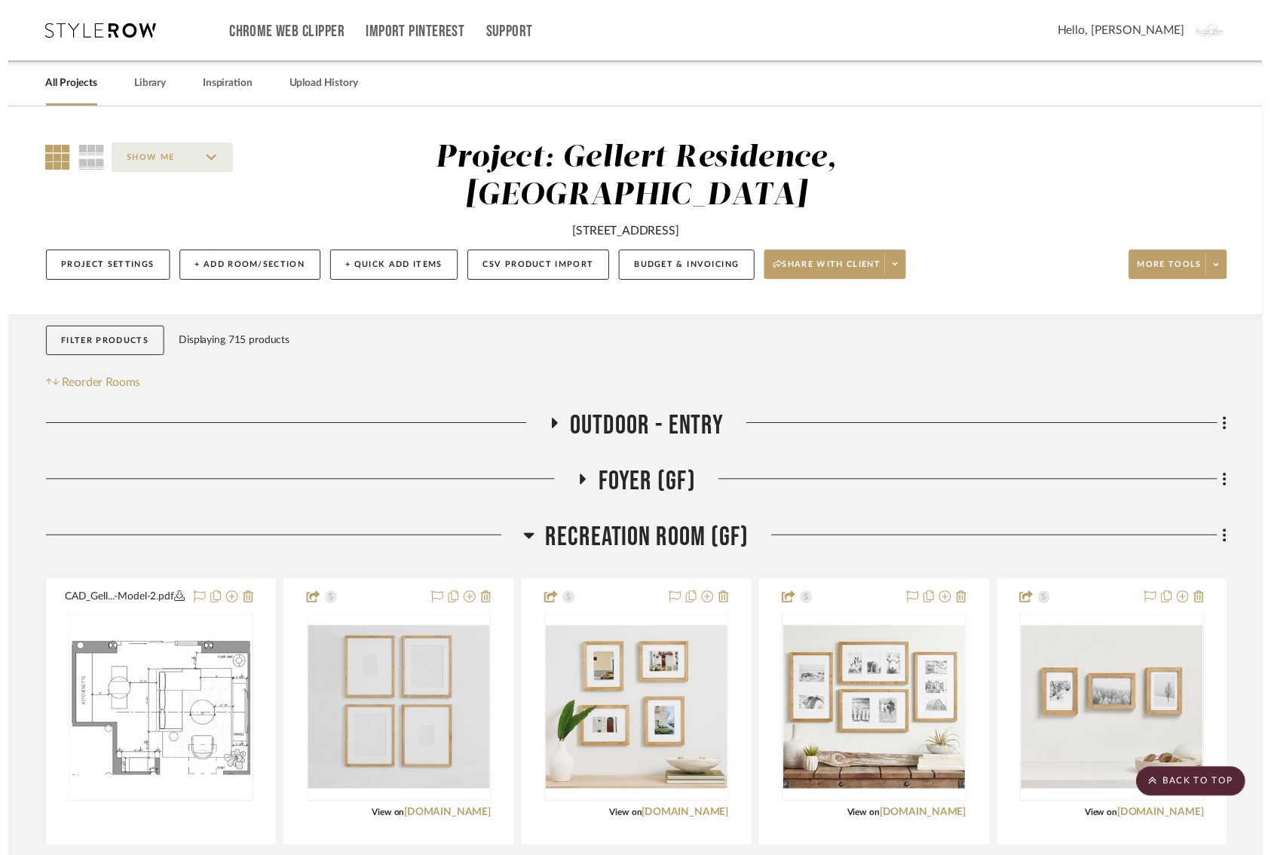
scroll to position [1475, 0]
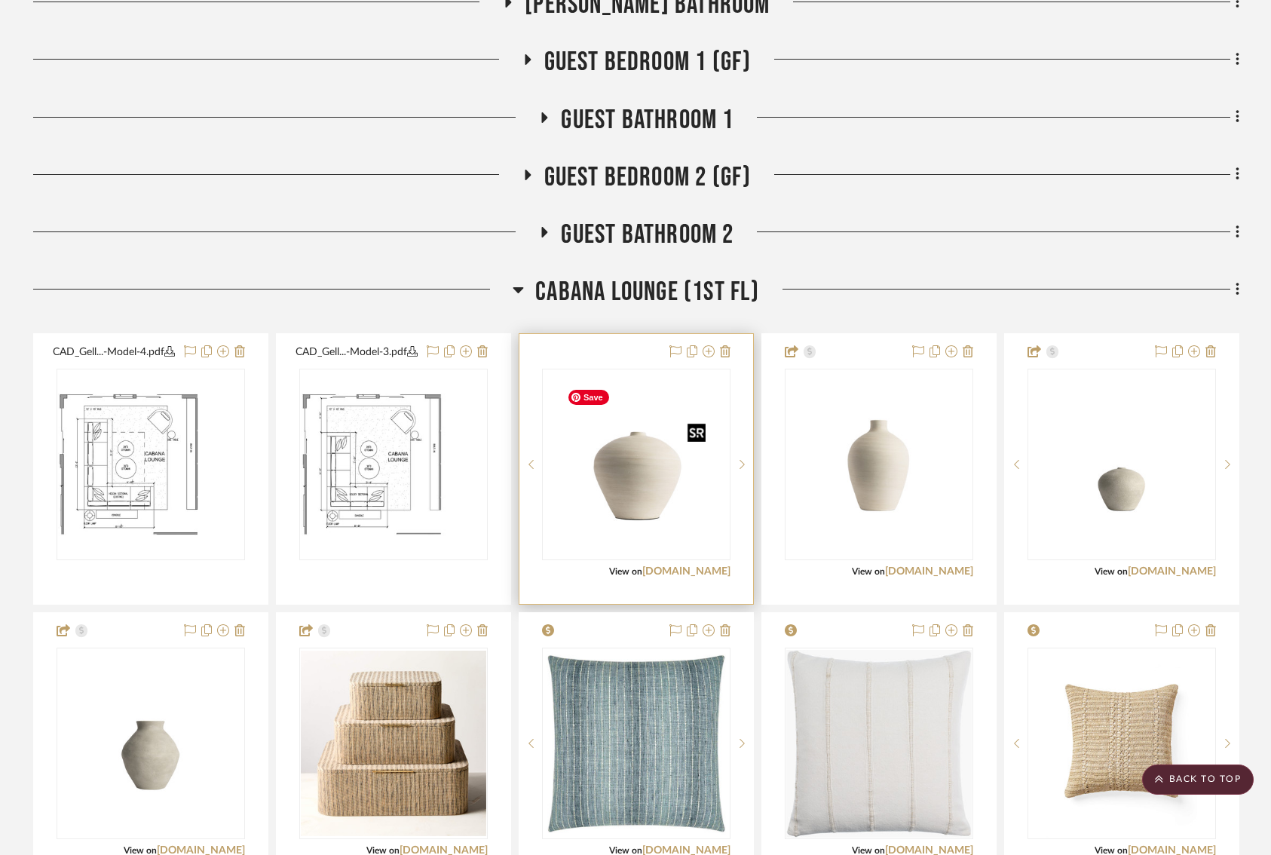
click at [672, 509] on img "0" at bounding box center [636, 464] width 150 height 188
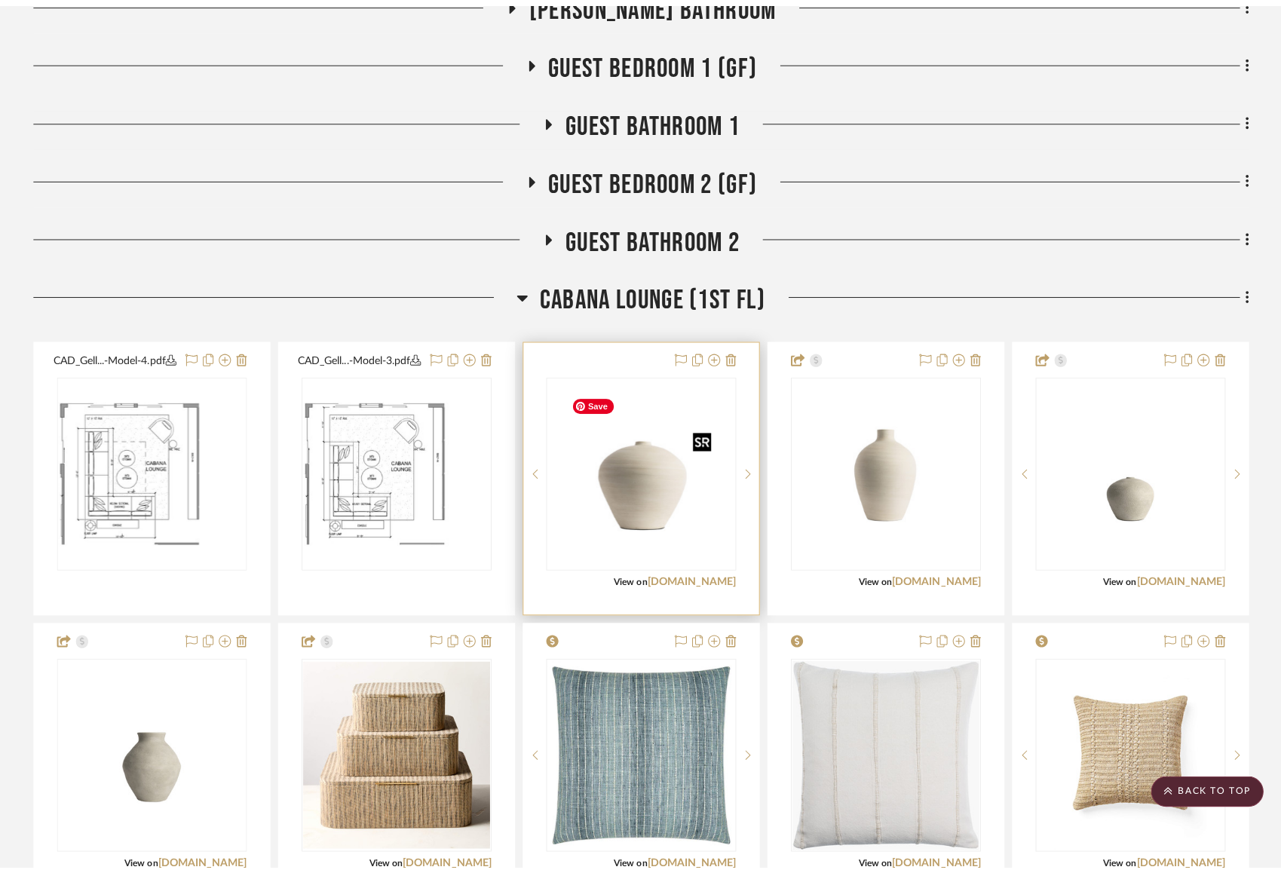
scroll to position [0, 0]
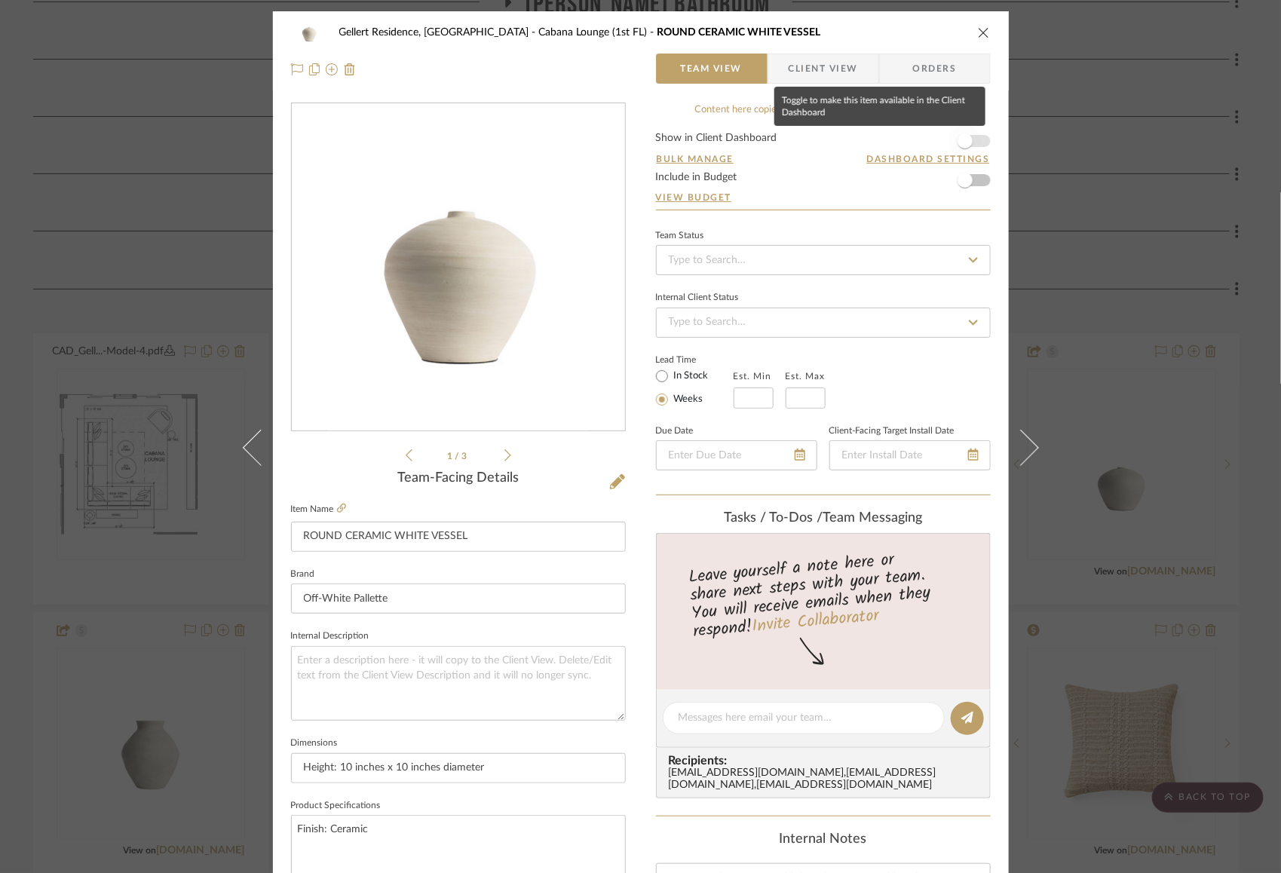
click at [964, 140] on span "button" at bounding box center [964, 140] width 15 height 15
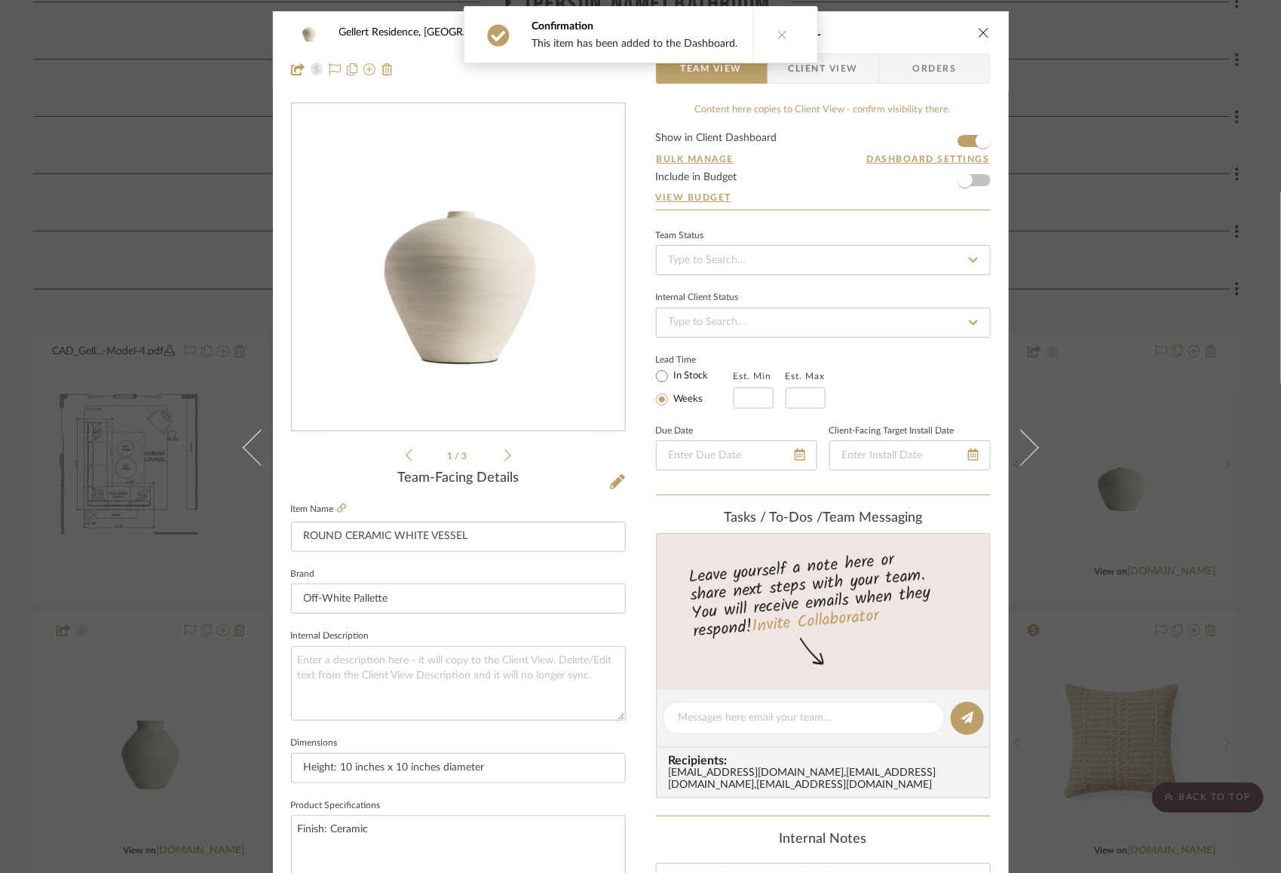
click at [627, 247] on div "Gellert Residence, Long Beach Township Cabana Lounge (1st FL) ROUND CERAMIC WHI…" at bounding box center [641, 707] width 736 height 1392
click at [978, 35] on icon "close" at bounding box center [984, 32] width 12 height 12
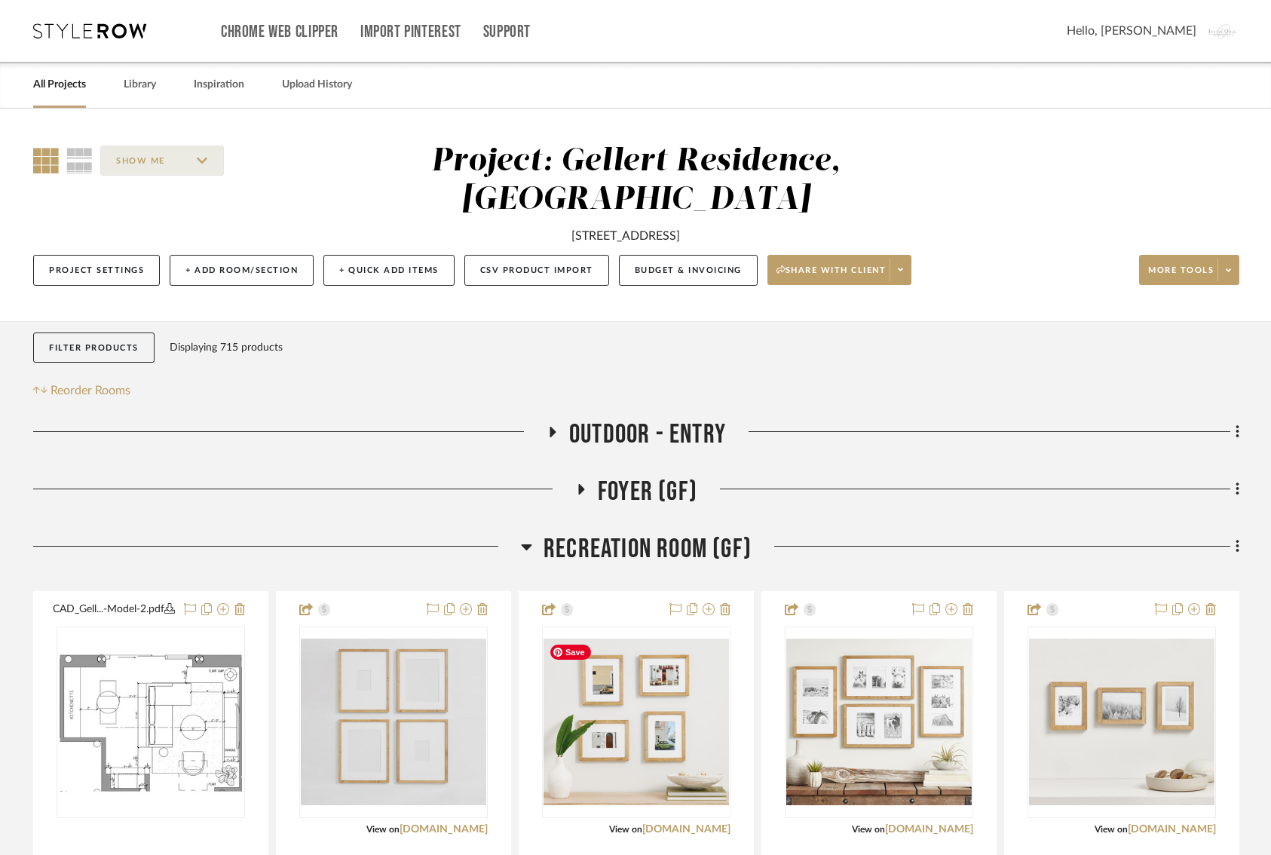
scroll to position [0, 5]
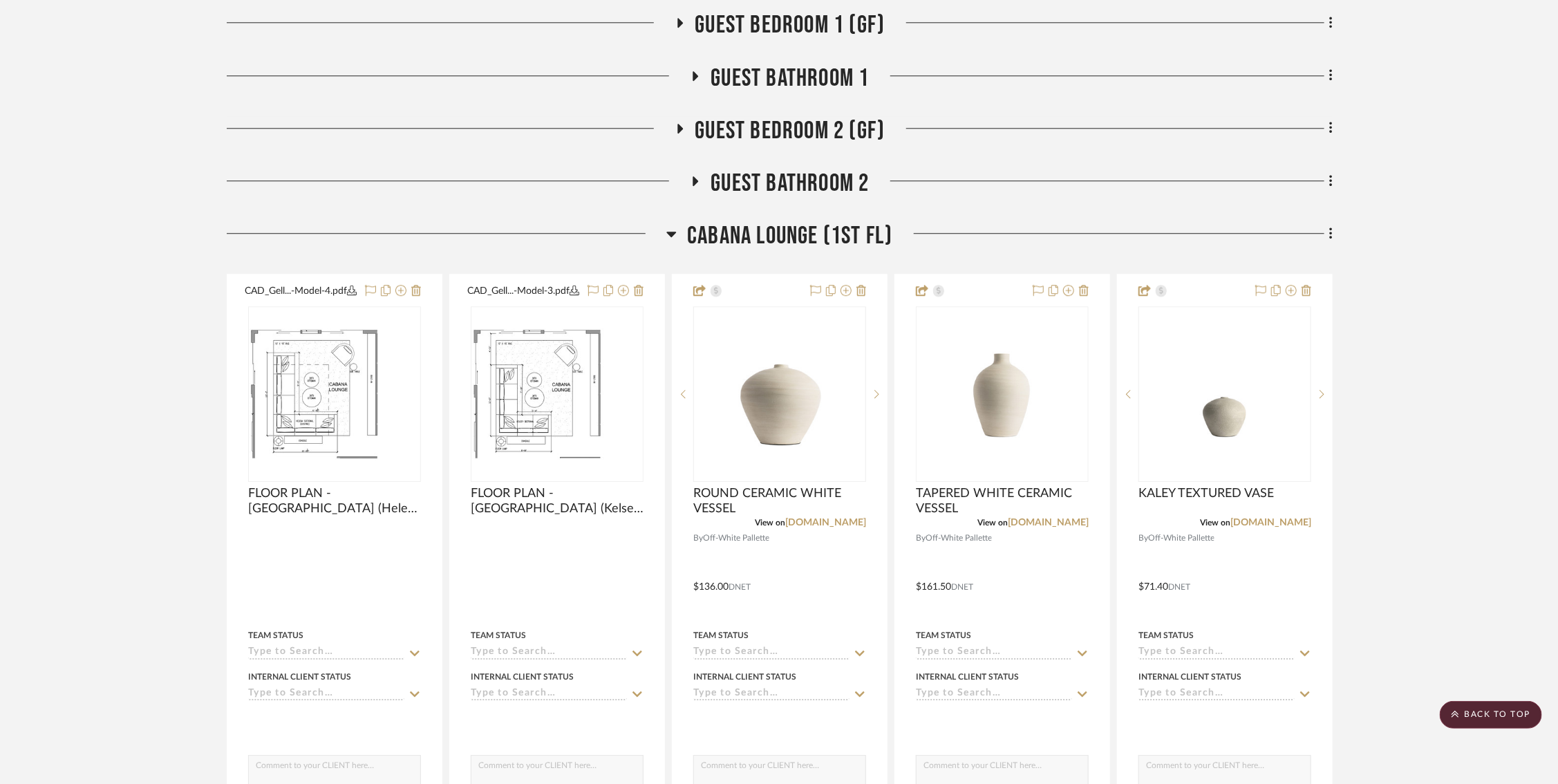
scroll to position [2130, 5]
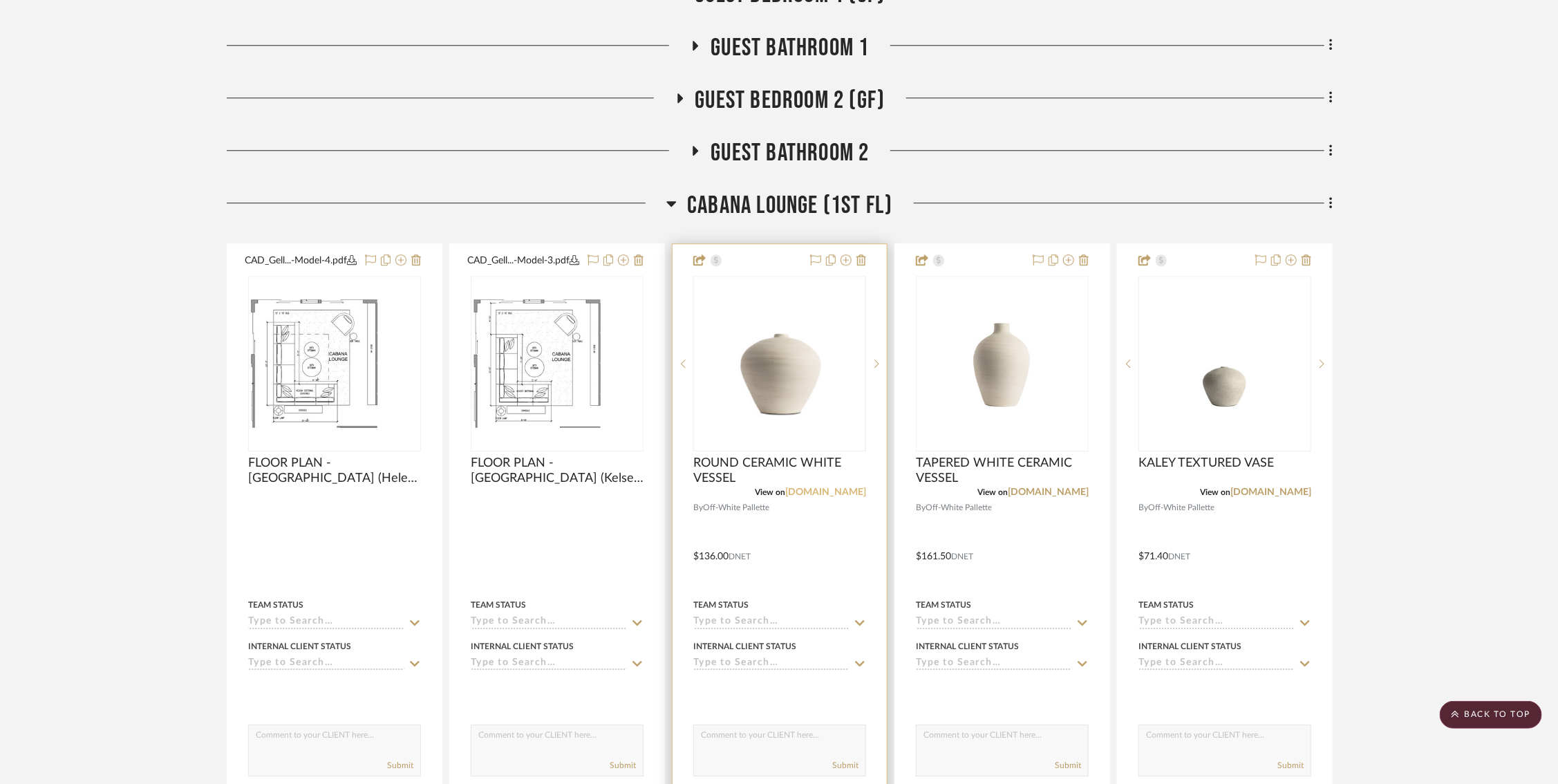
click at [805, 497] on link "[DOMAIN_NAME]" at bounding box center [825, 492] width 81 height 10
click at [1035, 496] on link "[DOMAIN_NAME]" at bounding box center [1048, 492] width 81 height 10
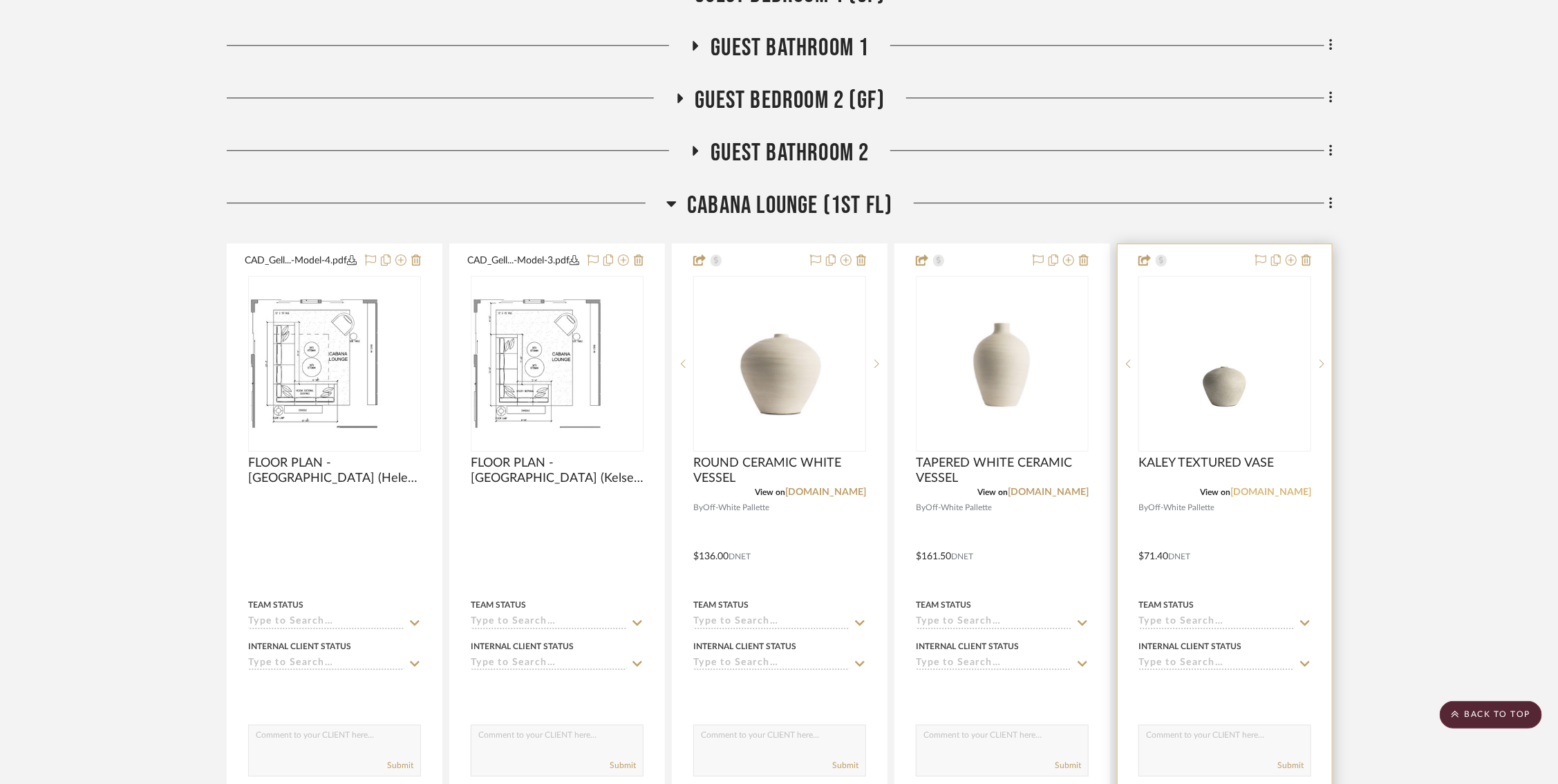
click at [1174, 493] on link "[DOMAIN_NAME]" at bounding box center [1271, 492] width 81 height 10
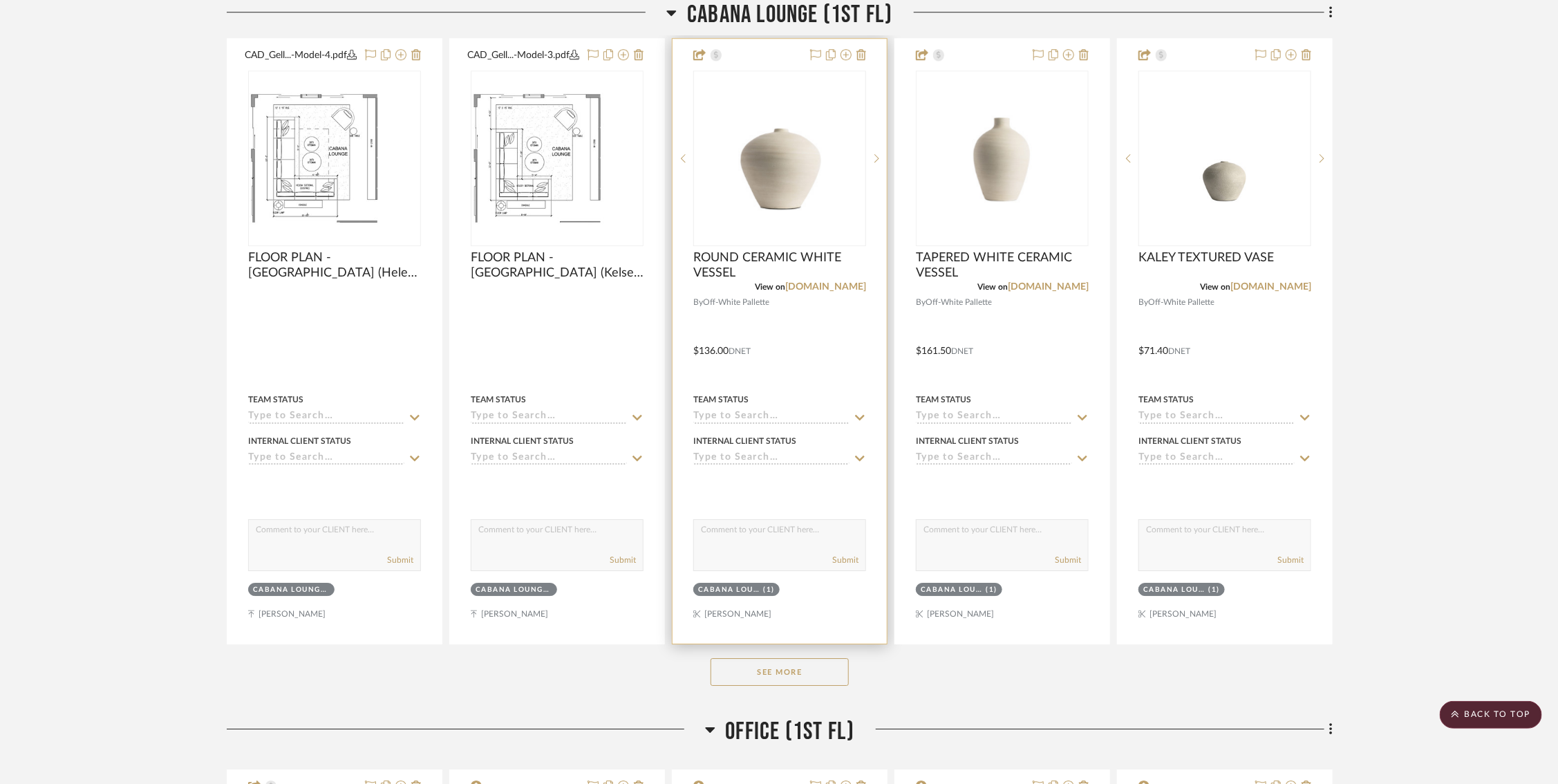
scroll to position [2433, 5]
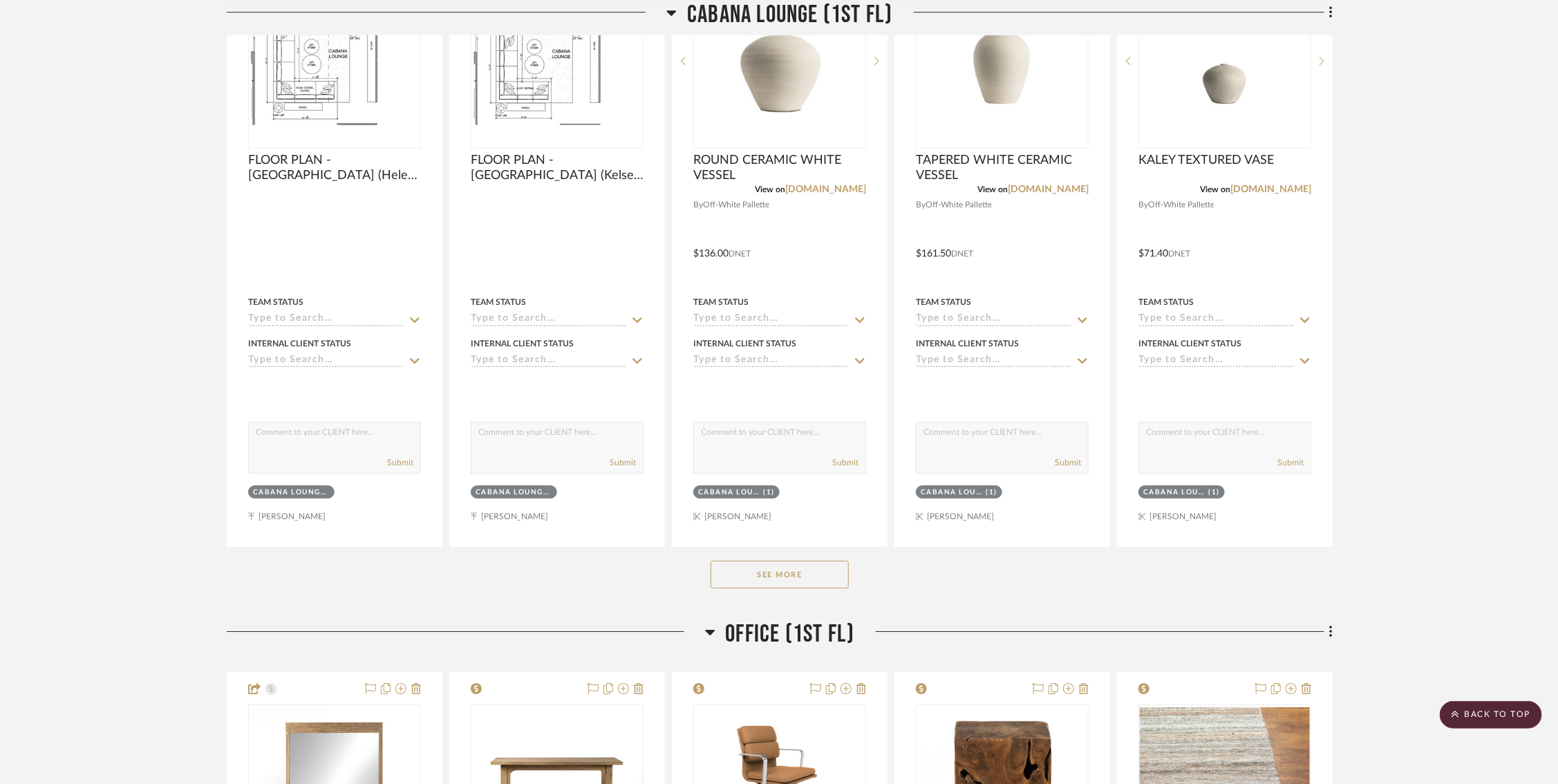
click at [721, 588] on button "See More" at bounding box center [779, 574] width 138 height 28
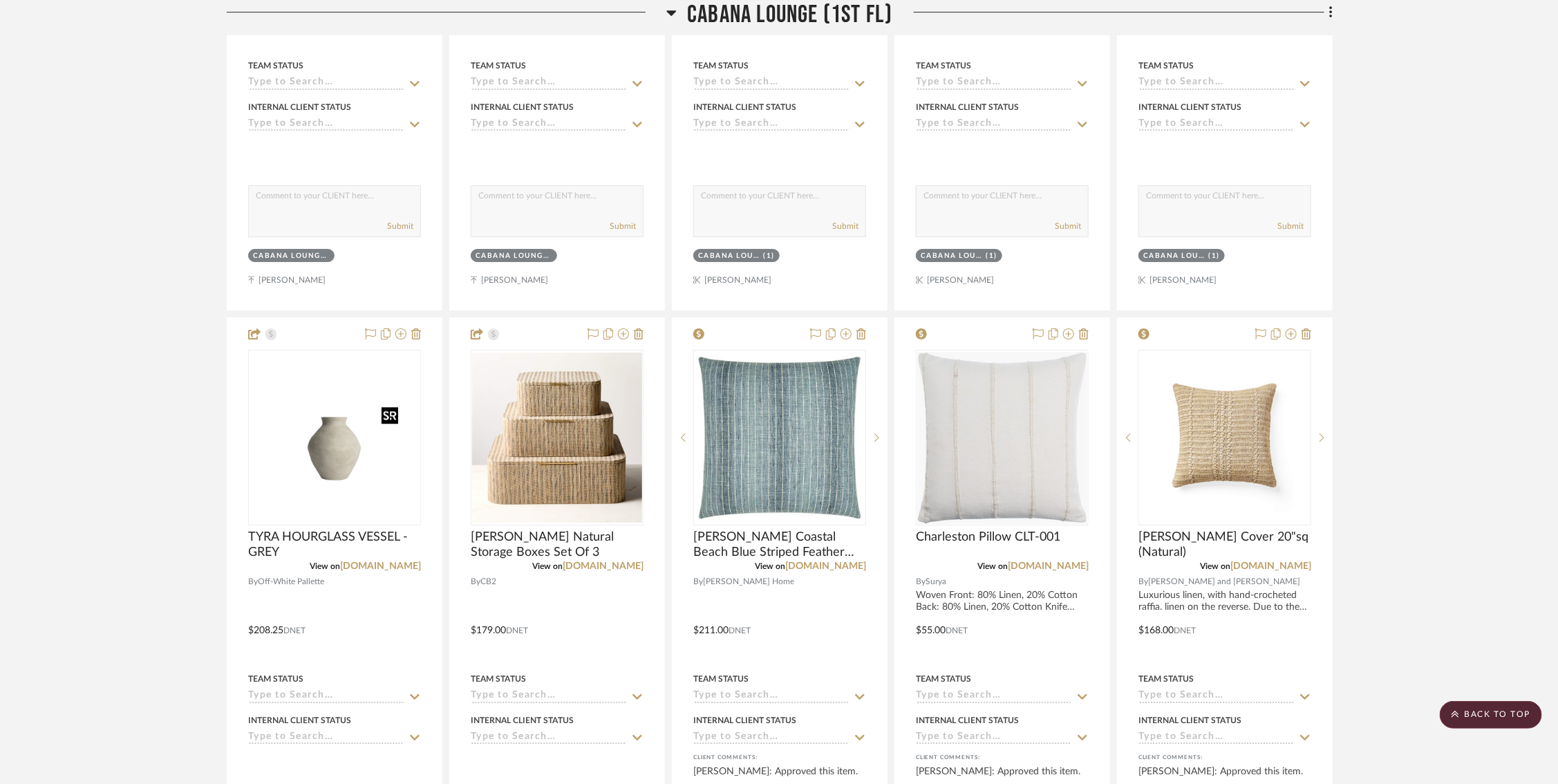
scroll to position [2751, 5]
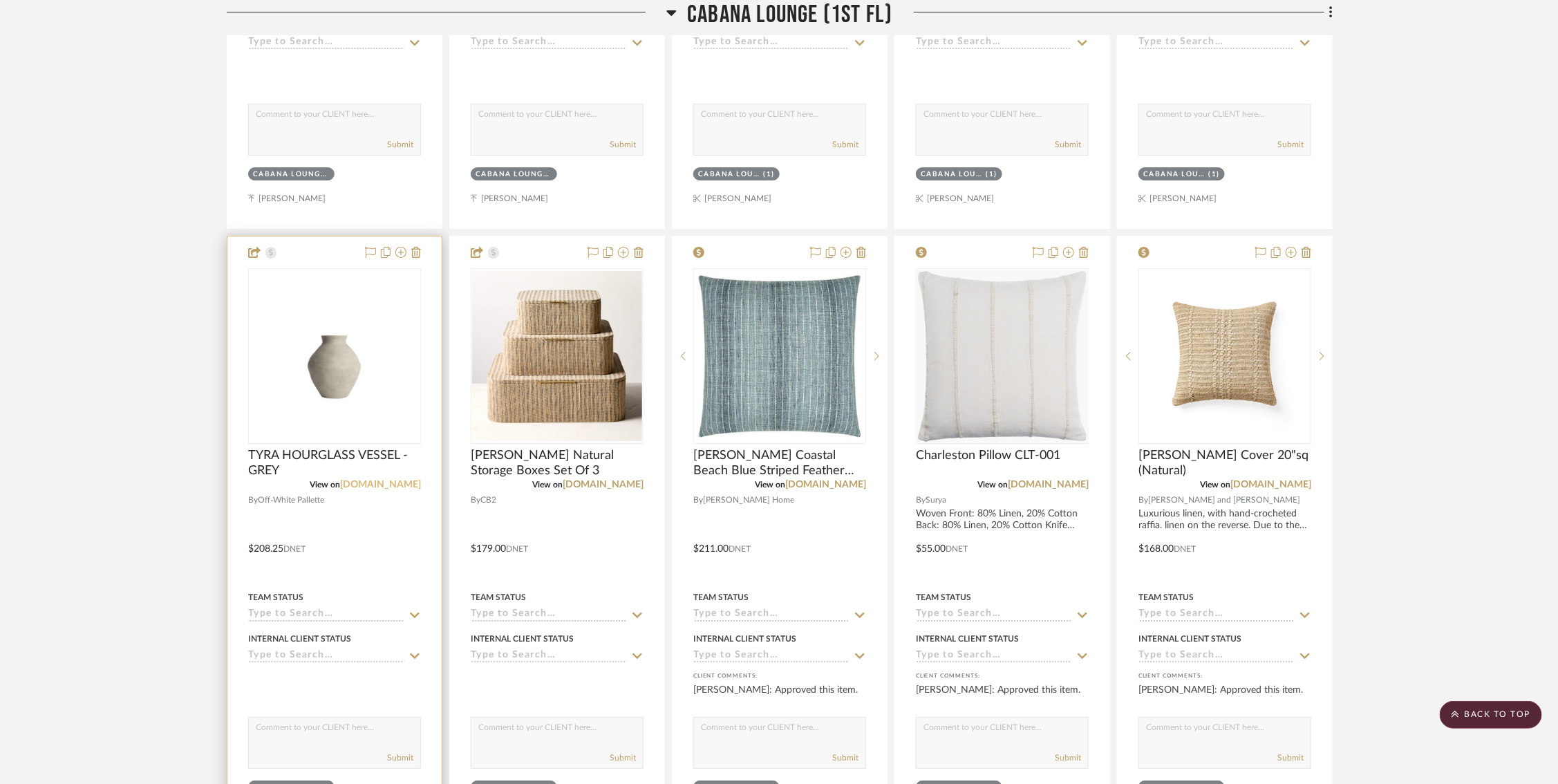
click at [365, 490] on link "[DOMAIN_NAME]" at bounding box center [381, 484] width 81 height 10
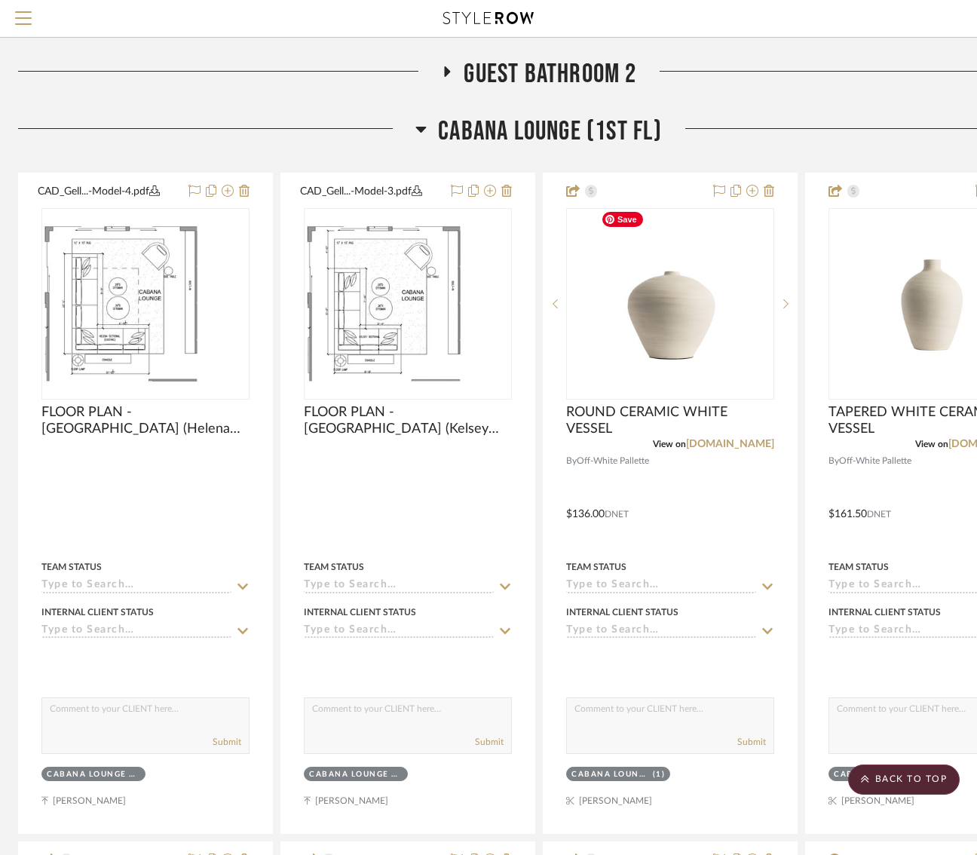
scroll to position [2341, 5]
